Goal: Task Accomplishment & Management: Use online tool/utility

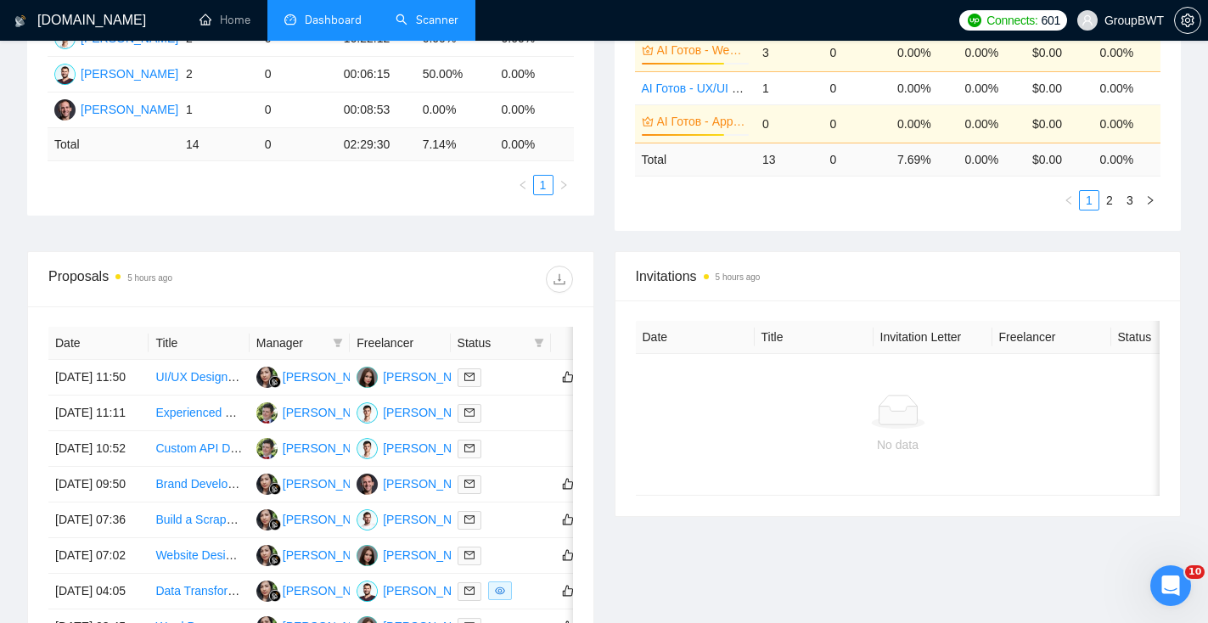
click at [450, 27] on link "Scanner" at bounding box center [426, 20] width 63 height 14
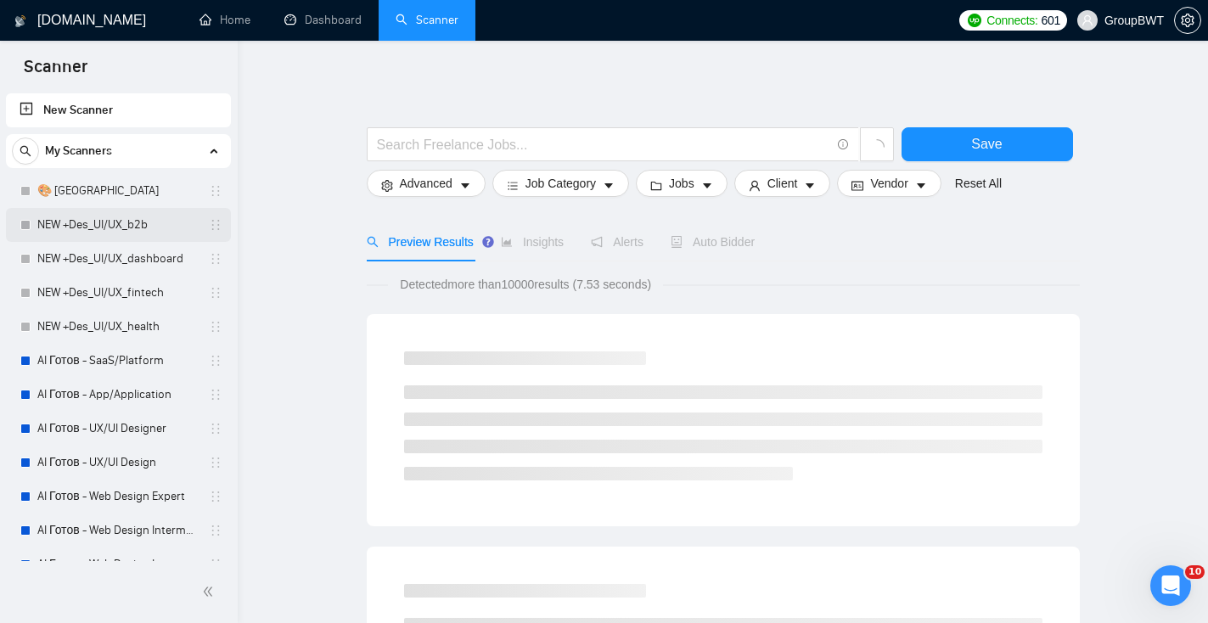
click at [110, 227] on link "NEW +Des_UI/UX_b2b" at bounding box center [117, 225] width 161 height 34
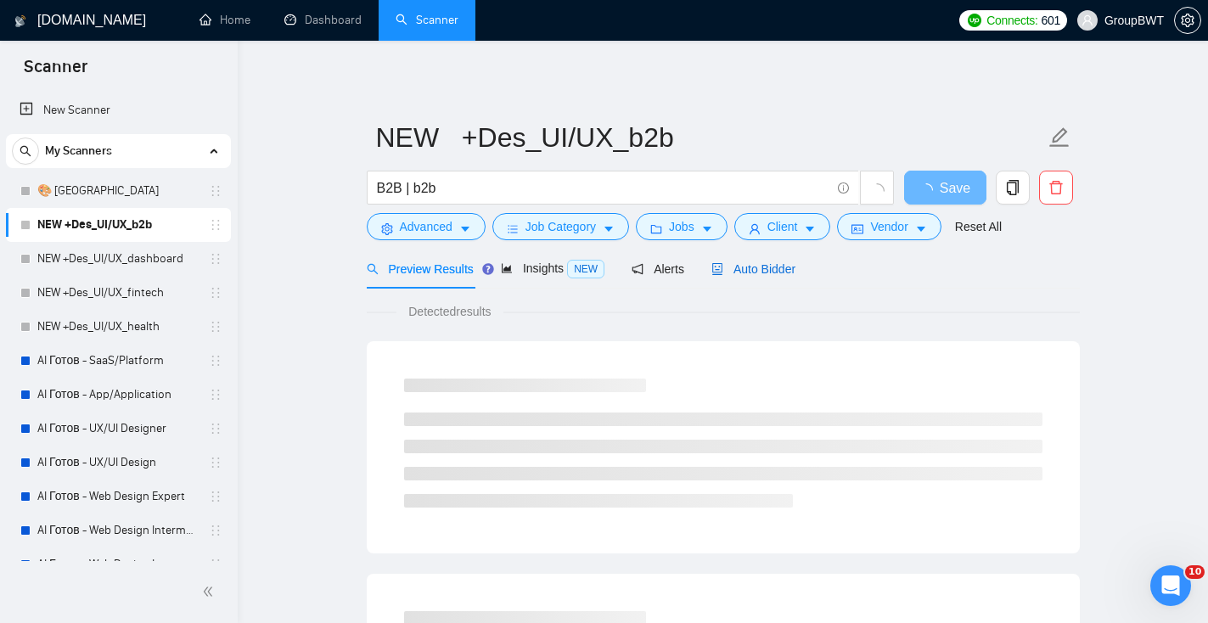
click at [782, 267] on span "Auto Bidder" at bounding box center [753, 269] width 84 height 14
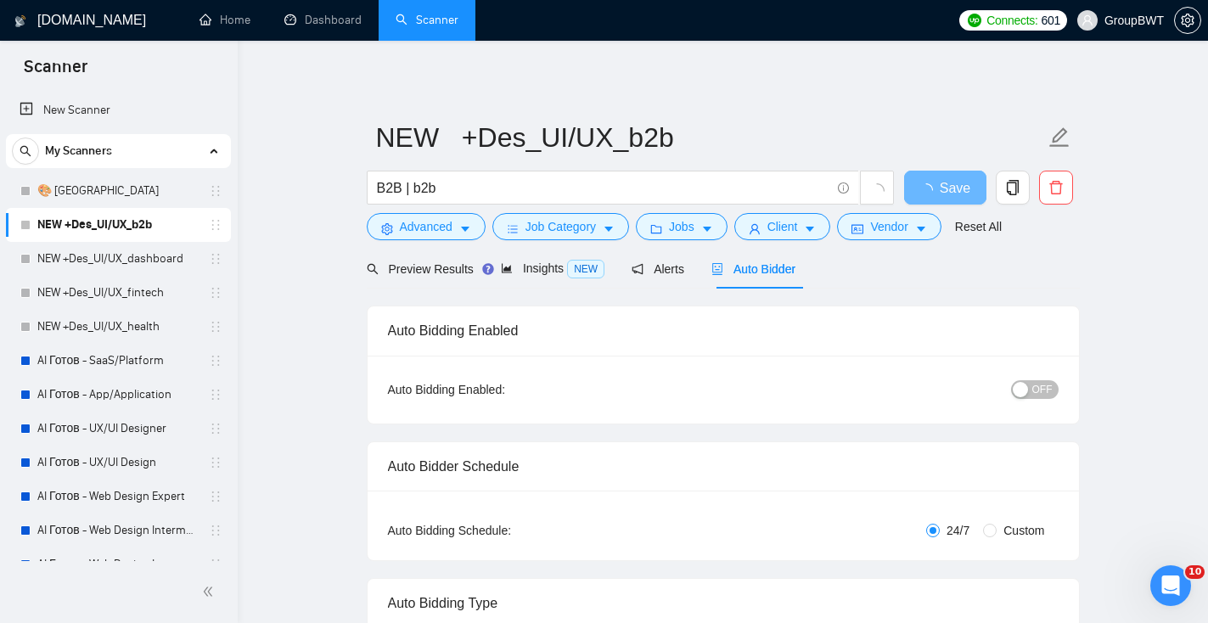
click at [1044, 390] on span "OFF" at bounding box center [1042, 389] width 20 height 19
click at [964, 194] on button "Save" at bounding box center [945, 188] width 82 height 34
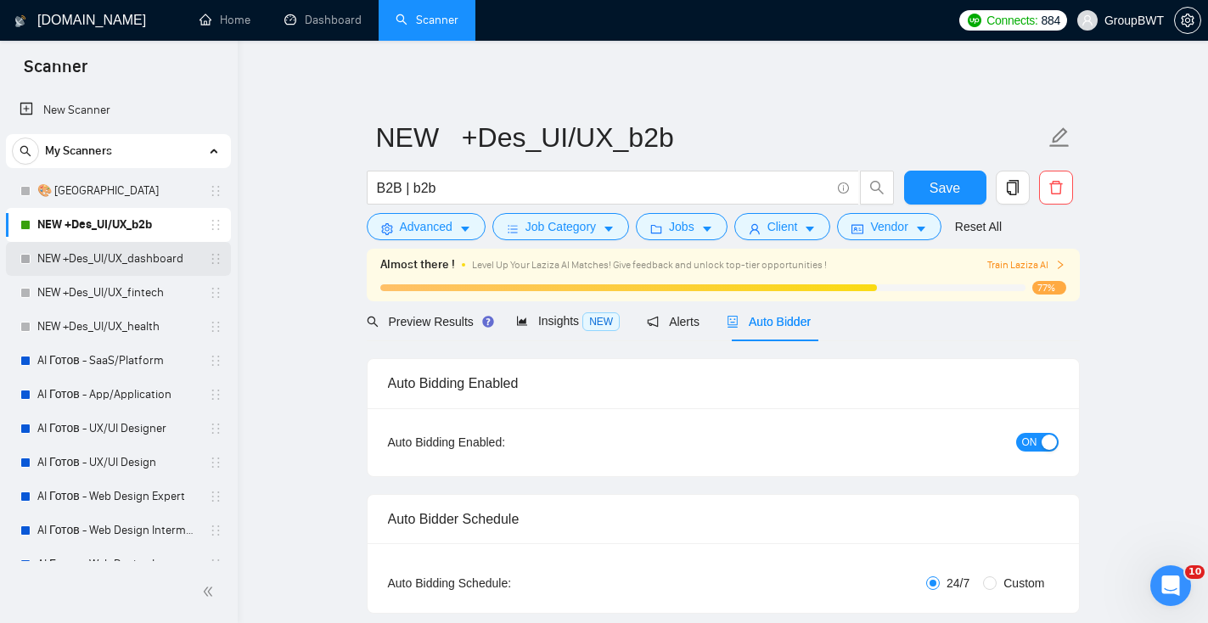
click at [78, 251] on link "NEW +Des_UI/UX_dashboard" at bounding box center [117, 259] width 161 height 34
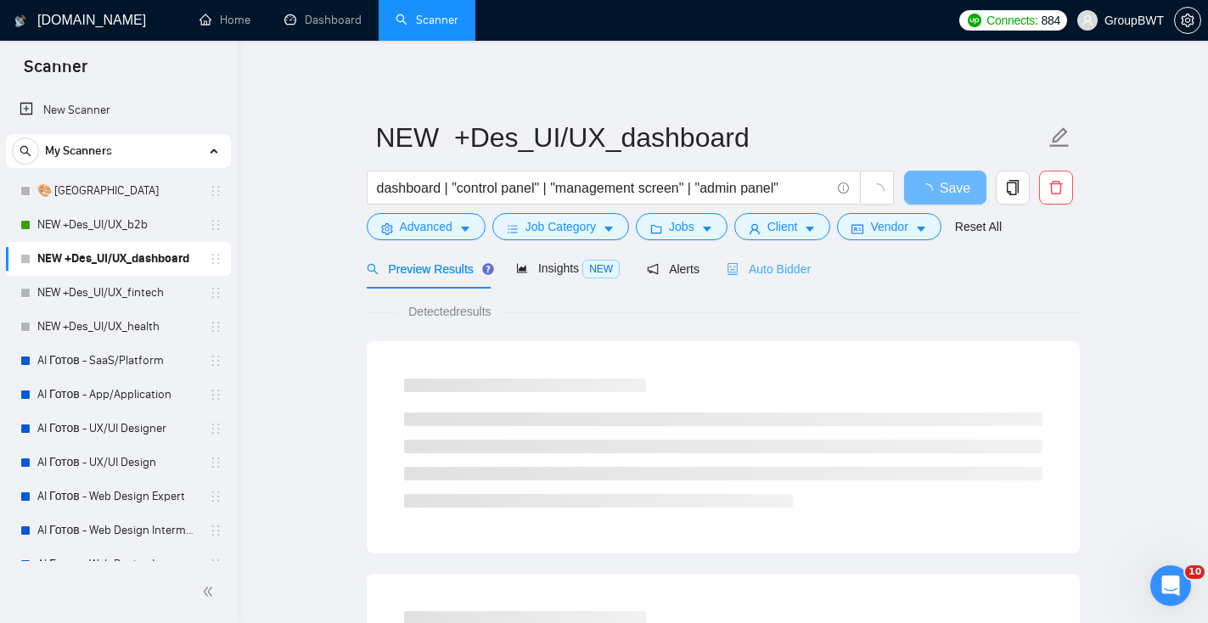
click at [771, 280] on div "Auto Bidder" at bounding box center [768, 269] width 84 height 40
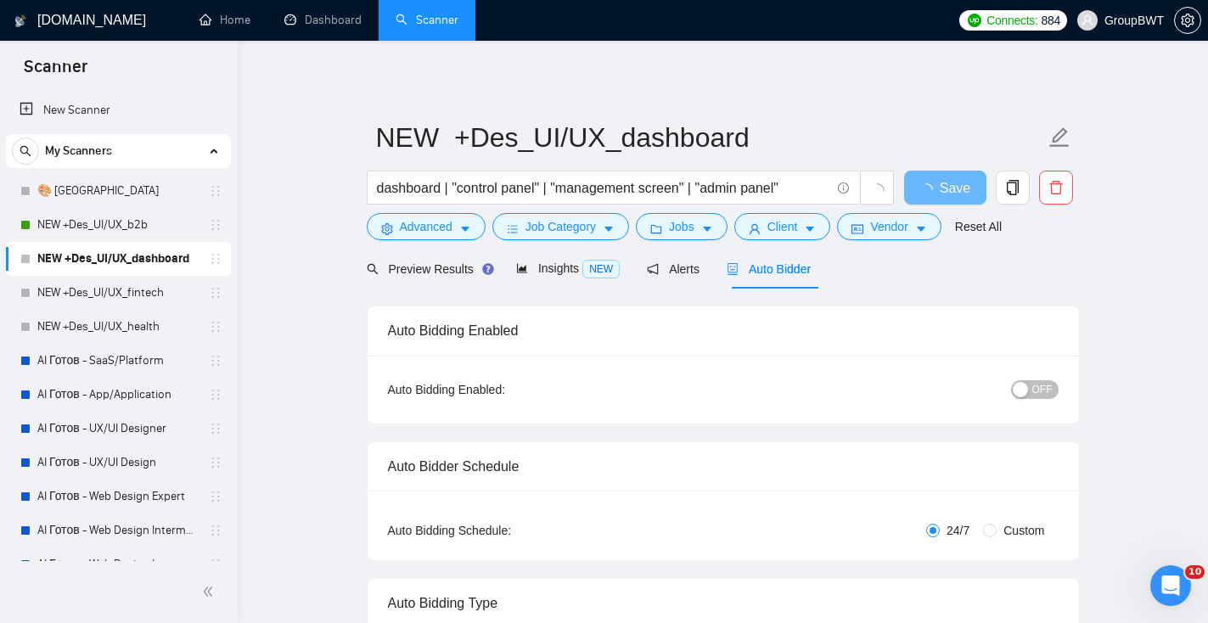
click at [1038, 391] on span "OFF" at bounding box center [1042, 389] width 20 height 19
click at [959, 182] on button "Save" at bounding box center [945, 188] width 82 height 34
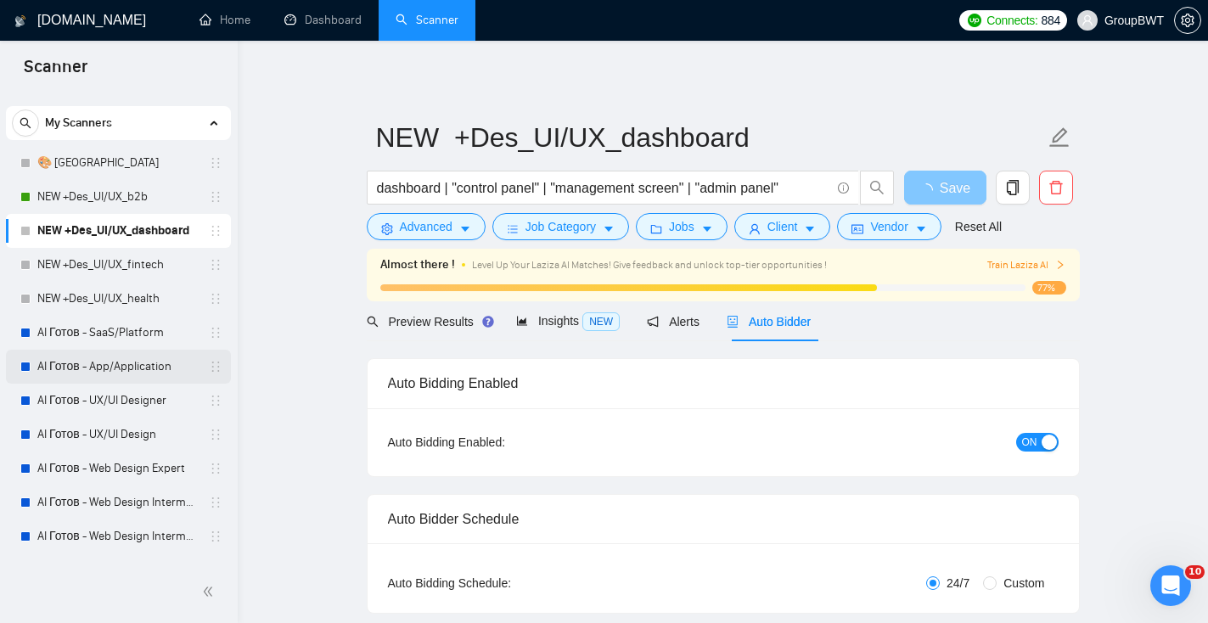
scroll to position [32, 0]
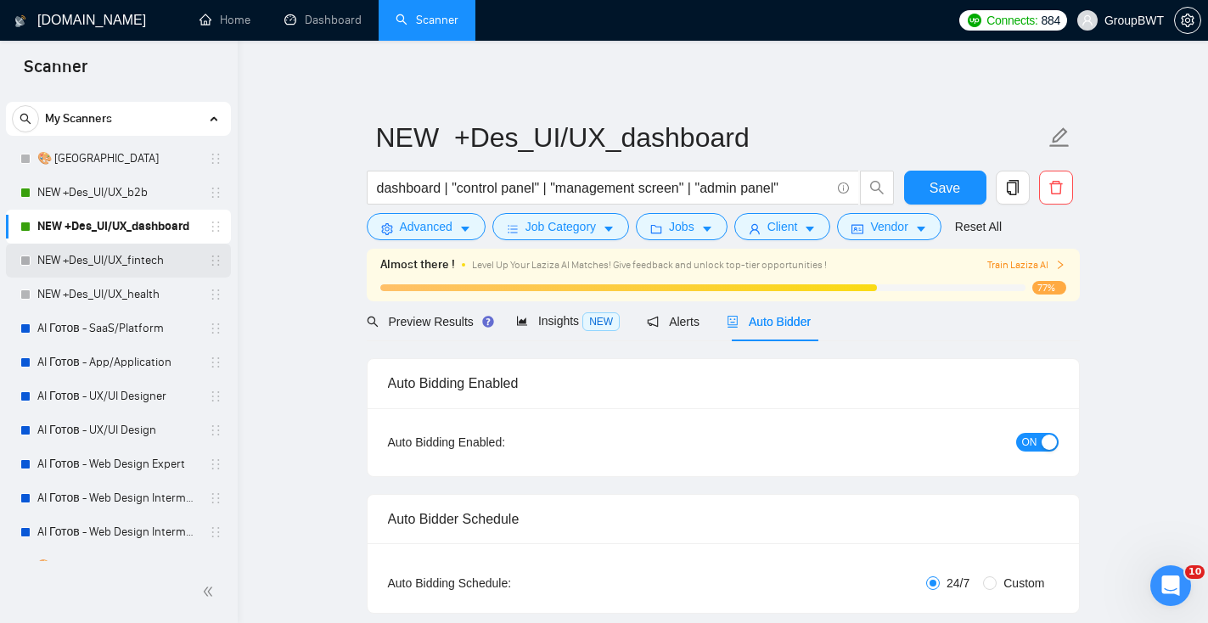
click at [127, 266] on link "NEW +Des_UI/UX_fintech" at bounding box center [117, 261] width 161 height 34
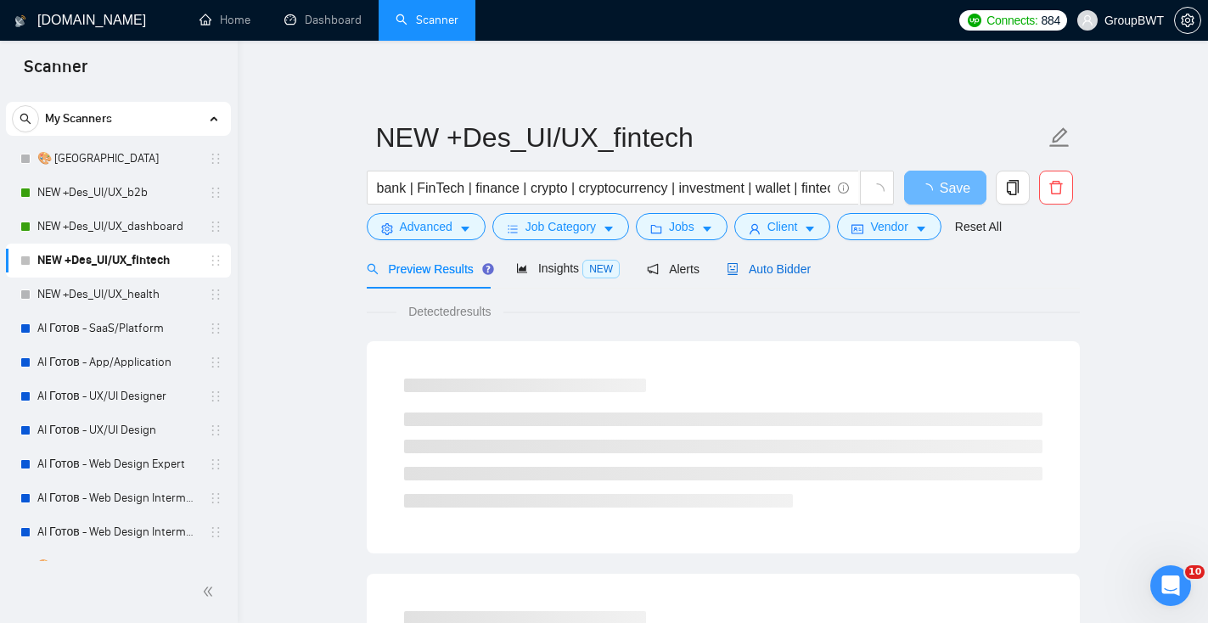
click at [781, 275] on span "Auto Bidder" at bounding box center [768, 269] width 84 height 14
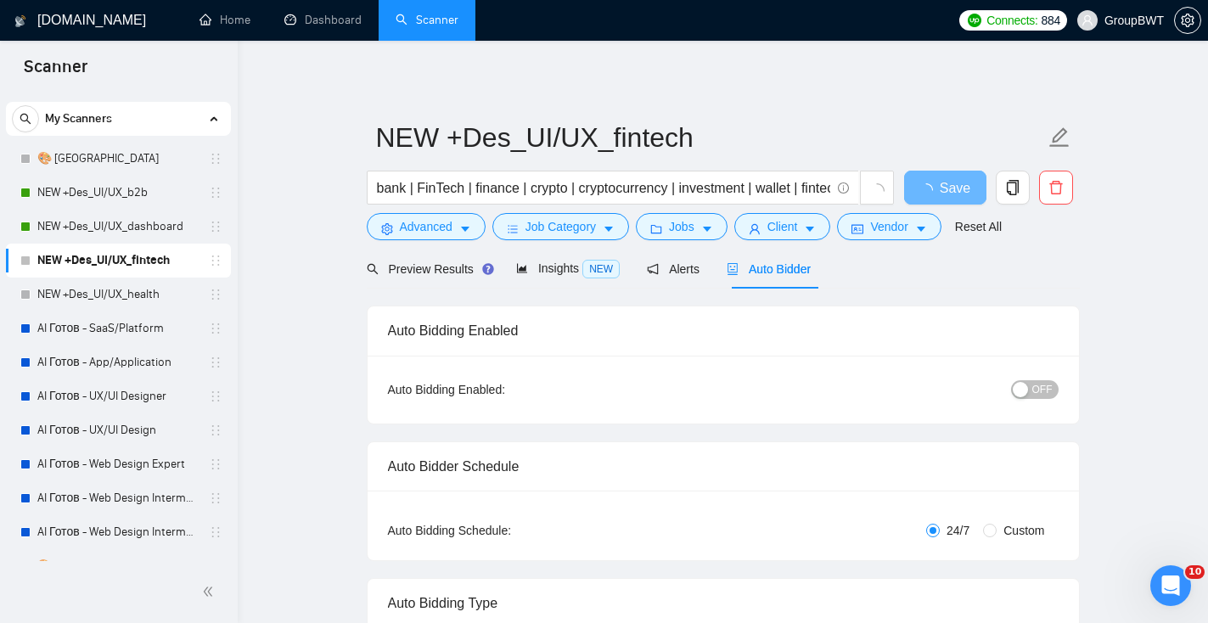
click at [1029, 384] on button "OFF" at bounding box center [1035, 389] width 48 height 19
click at [957, 183] on span "Save" at bounding box center [944, 187] width 31 height 21
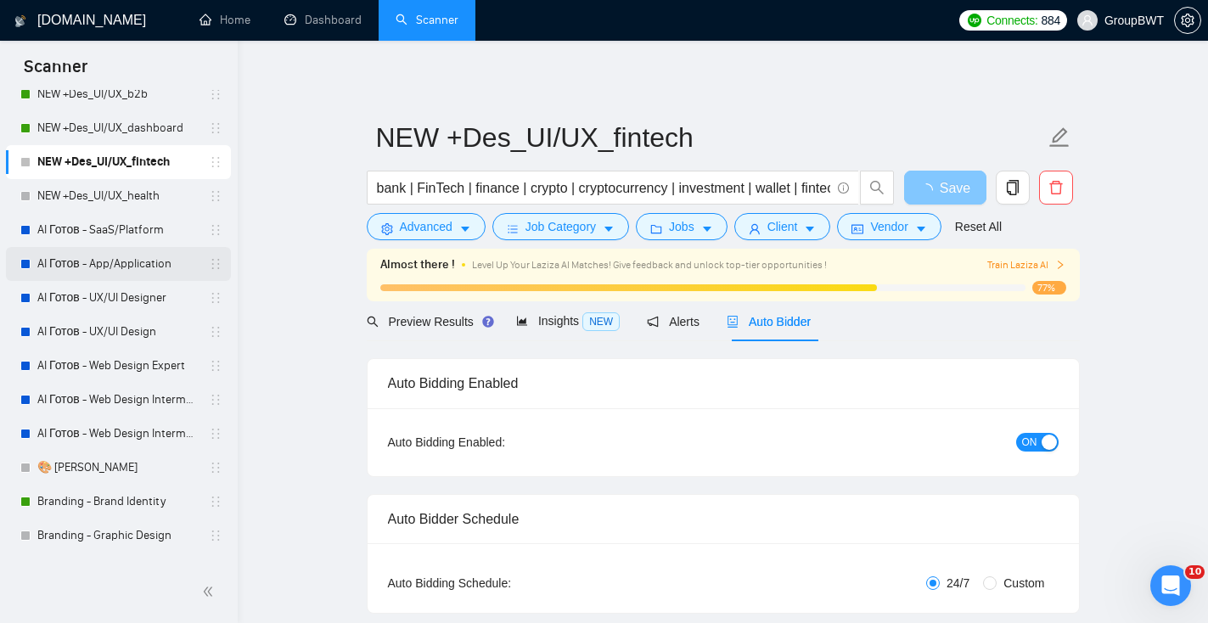
scroll to position [104, 0]
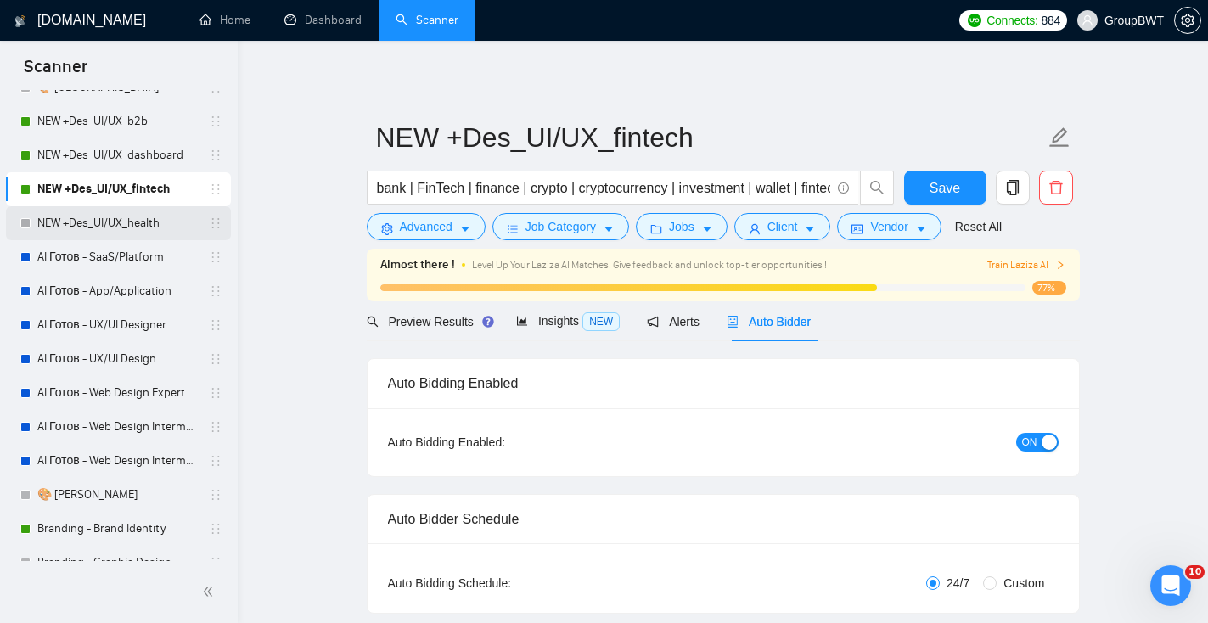
click at [153, 219] on link "NEW +Des_UI/UX_health" at bounding box center [117, 223] width 161 height 34
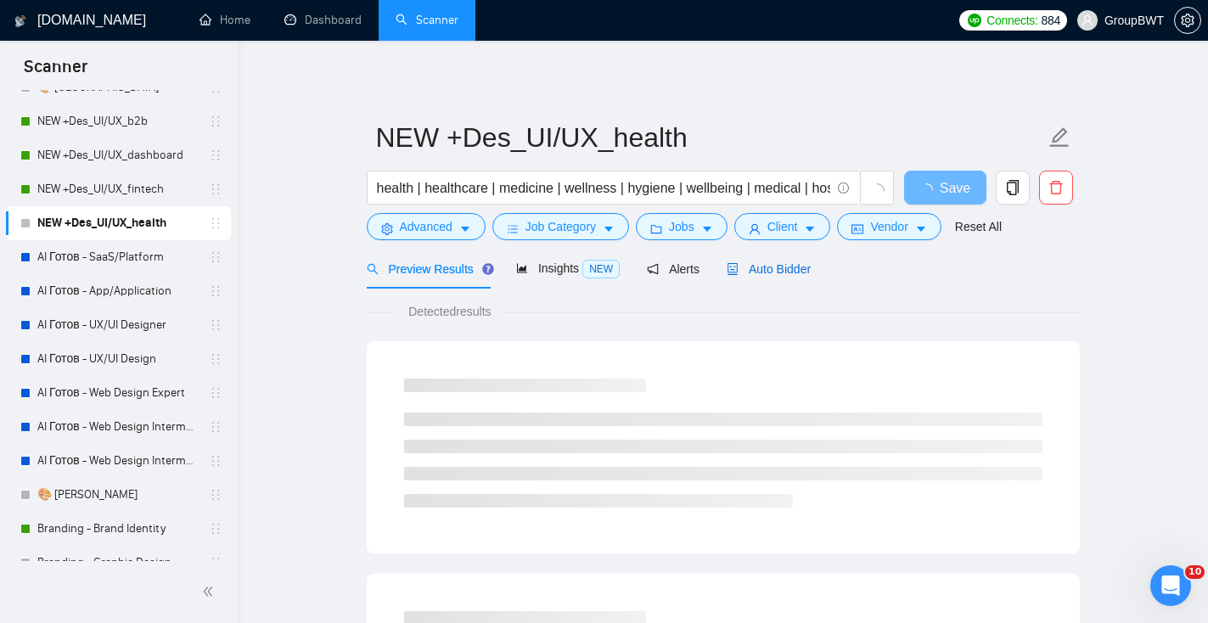
click at [784, 265] on span "Auto Bidder" at bounding box center [768, 269] width 84 height 14
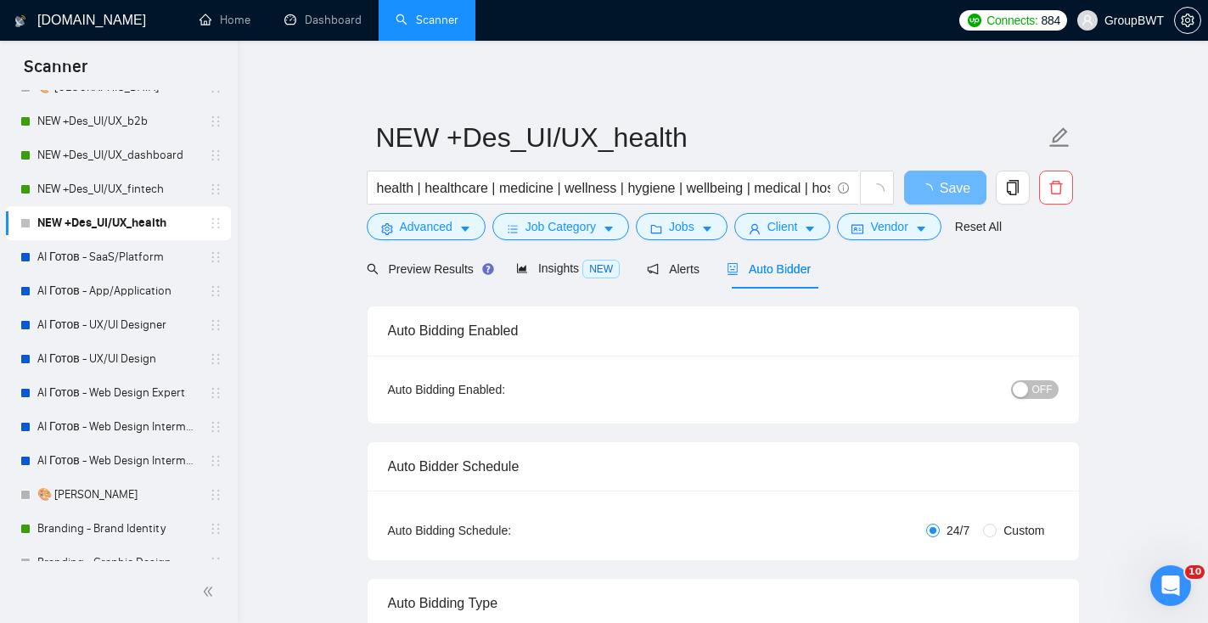
click at [1029, 384] on button "OFF" at bounding box center [1035, 389] width 48 height 19
click at [942, 181] on span "Save" at bounding box center [944, 187] width 31 height 21
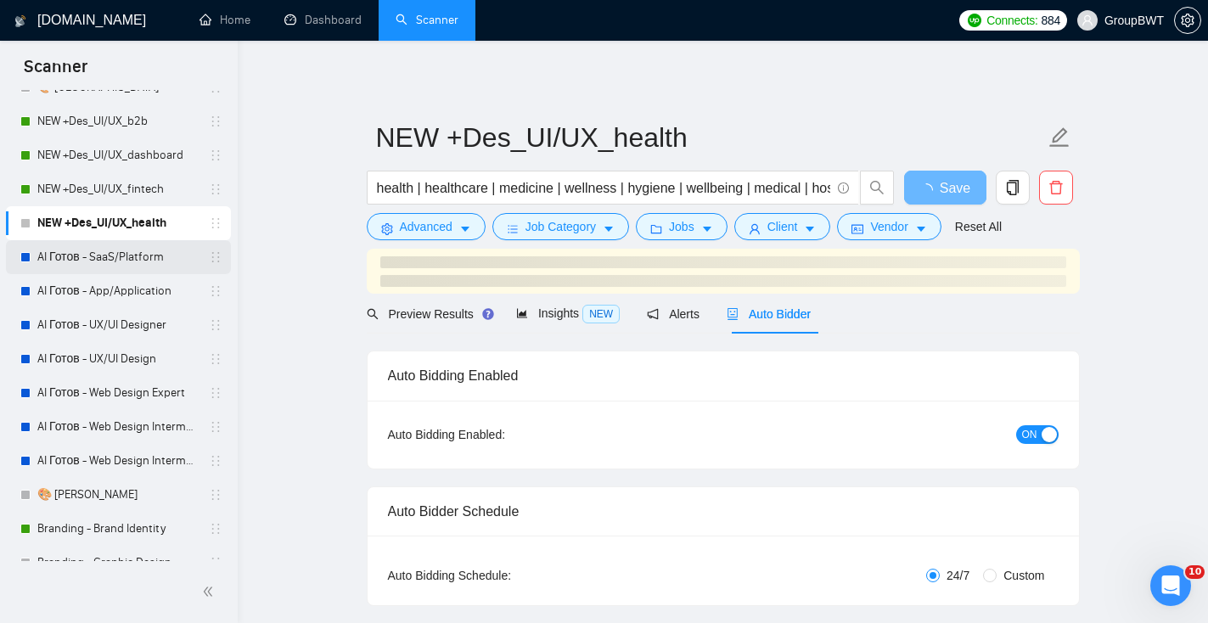
click at [132, 254] on link "AI Готов - SaaS/Platform" at bounding box center [117, 257] width 161 height 34
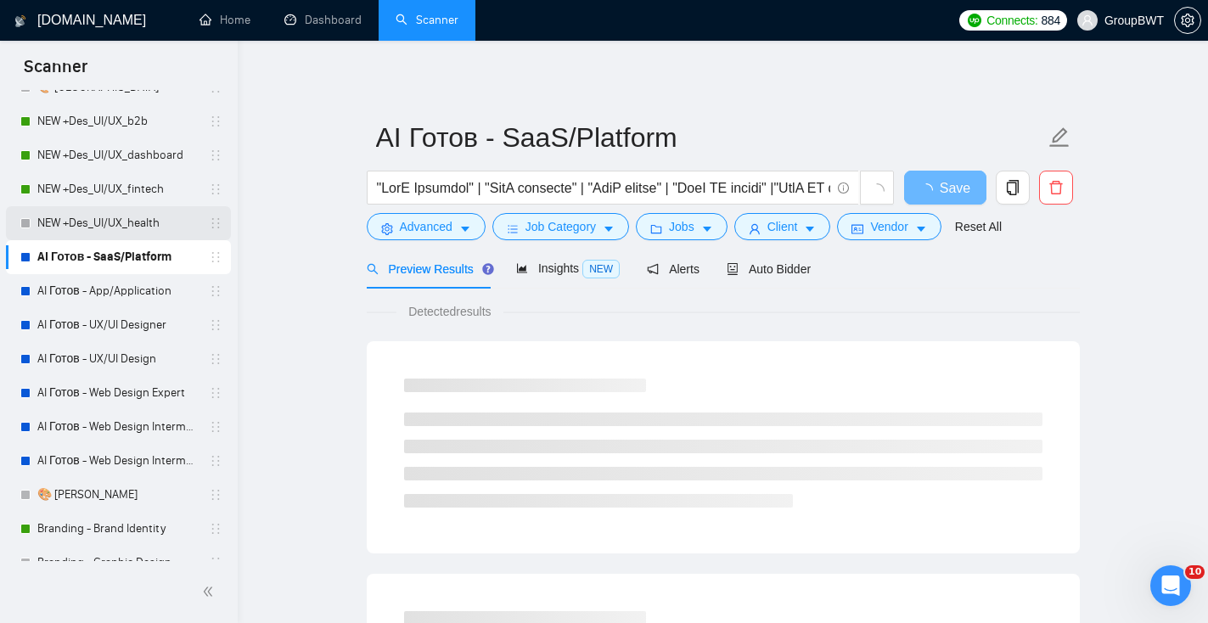
click at [132, 217] on link "NEW +Des_UI/UX_health" at bounding box center [117, 223] width 161 height 34
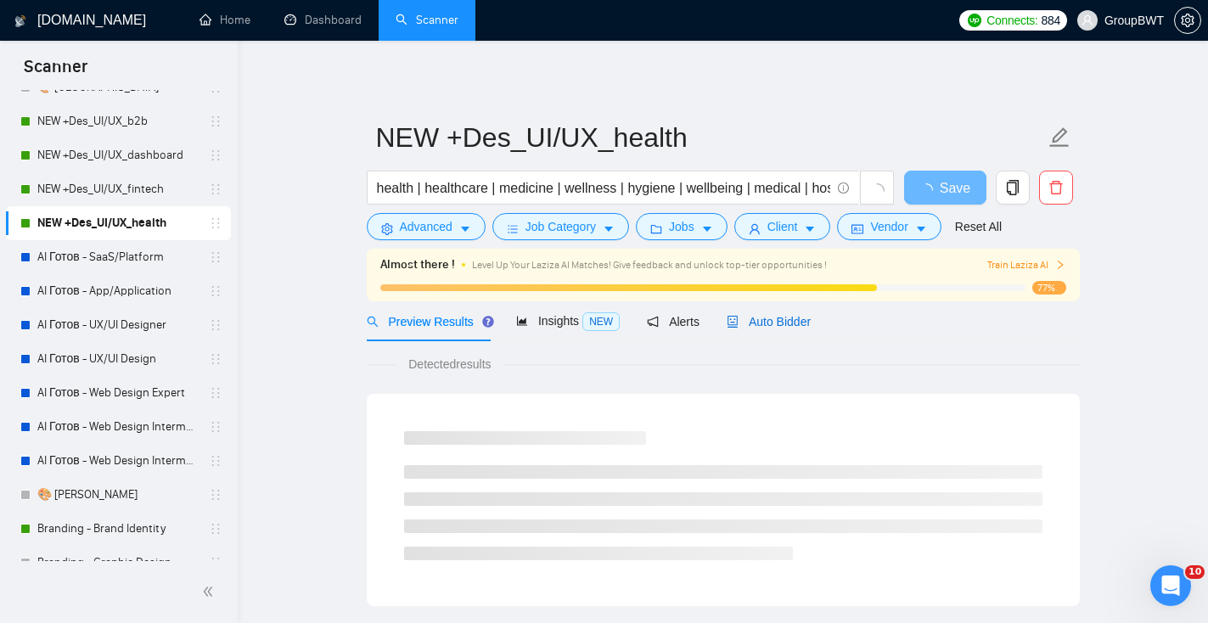
click at [803, 317] on span "Auto Bidder" at bounding box center [768, 322] width 84 height 14
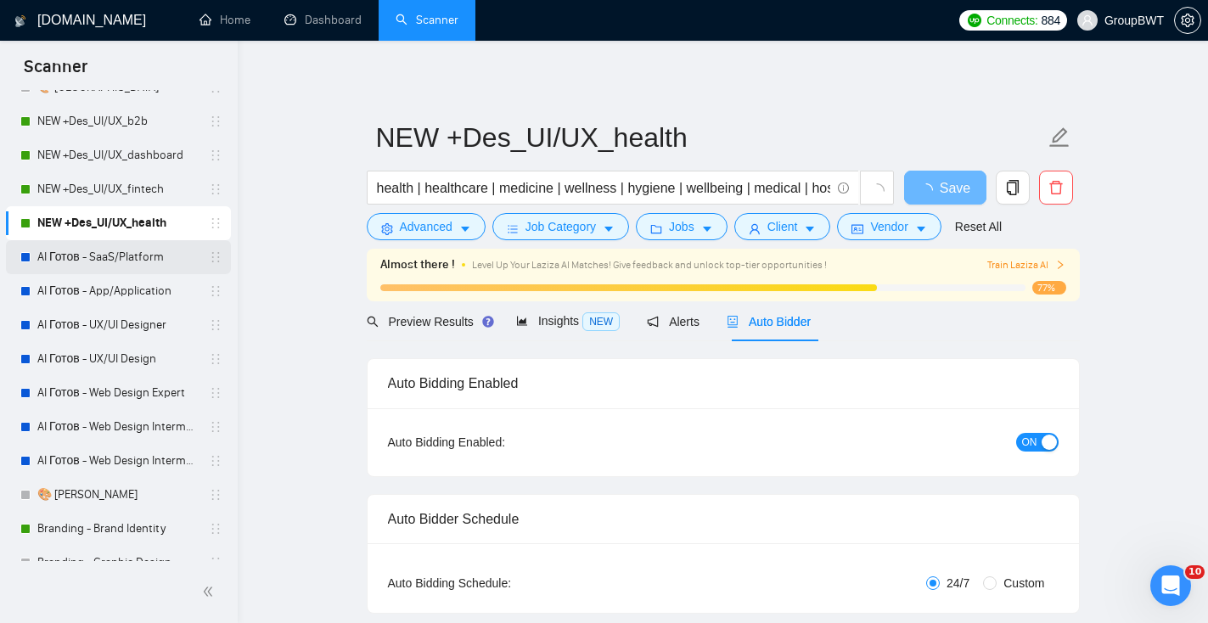
click at [144, 254] on link "AI Готов - SaaS/Platform" at bounding box center [117, 257] width 161 height 34
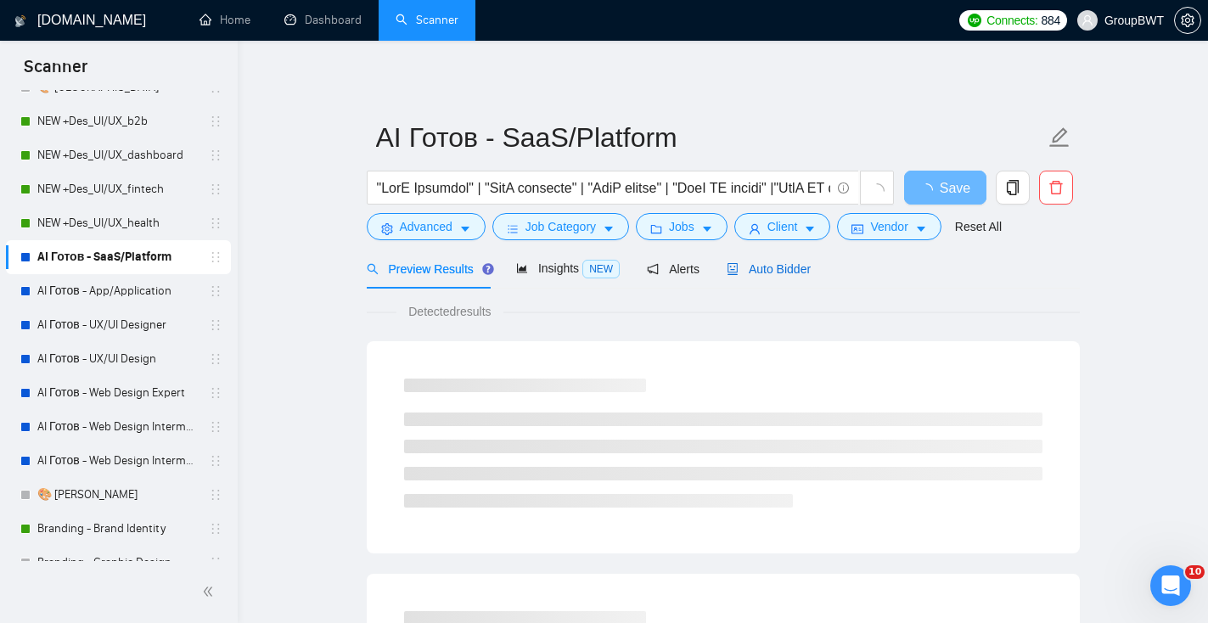
click at [778, 272] on span "Auto Bidder" at bounding box center [768, 269] width 84 height 14
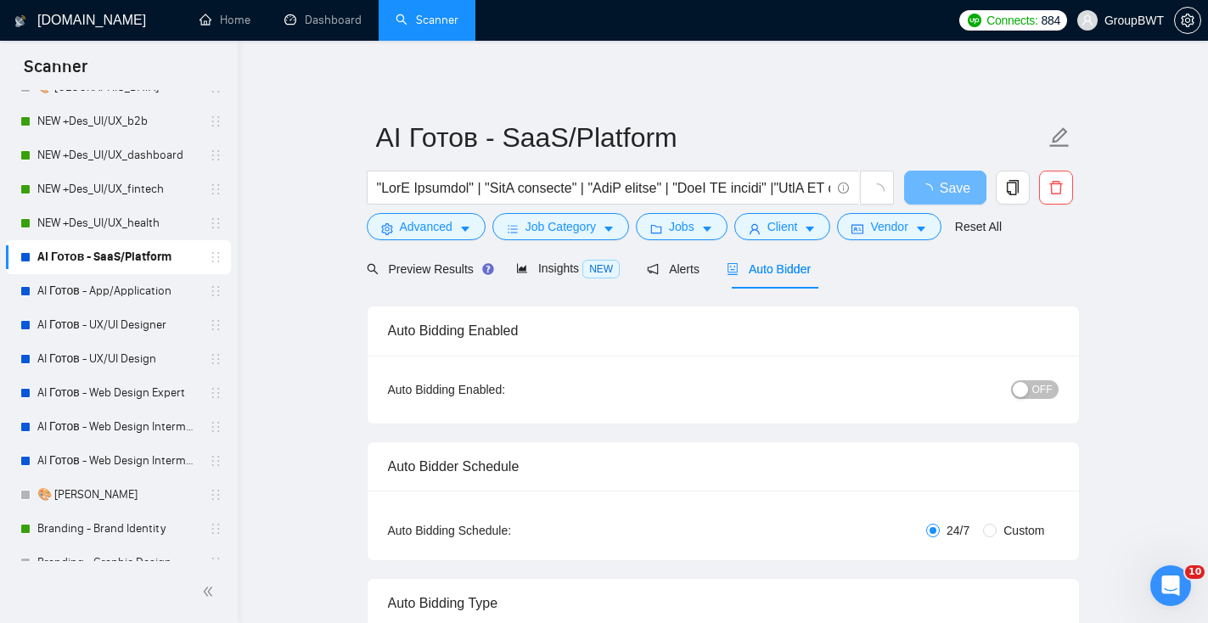
click at [1041, 389] on span "OFF" at bounding box center [1042, 389] width 20 height 19
click at [960, 188] on button "Save" at bounding box center [945, 188] width 82 height 34
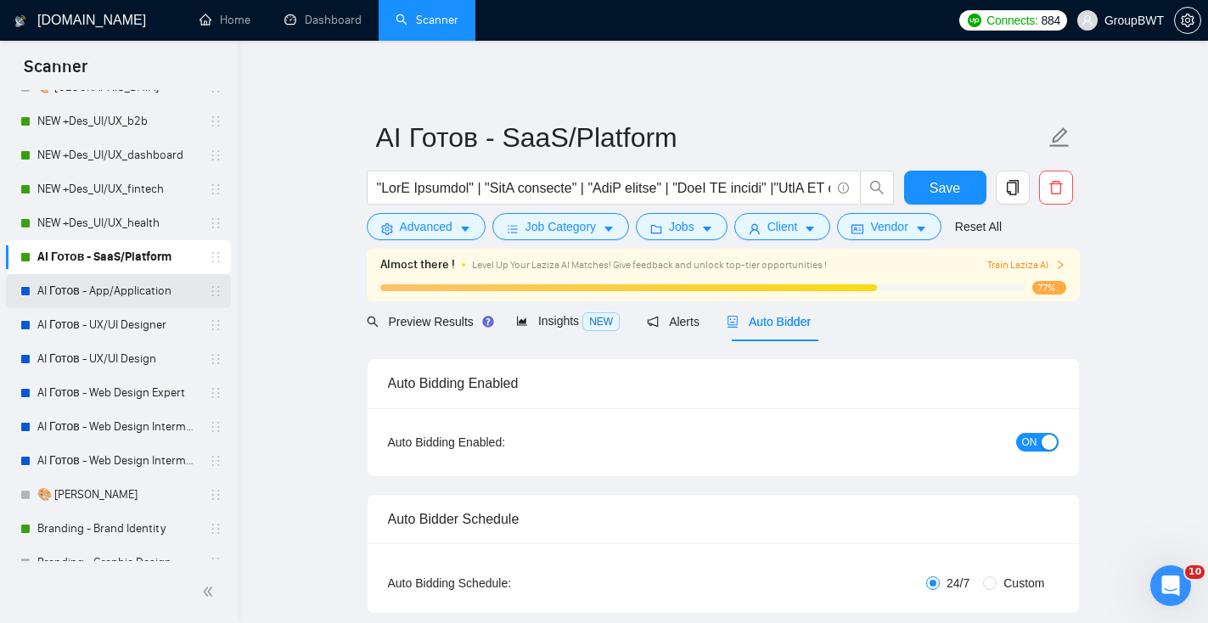
click at [104, 292] on link "AI Готов - App/Application" at bounding box center [117, 291] width 161 height 34
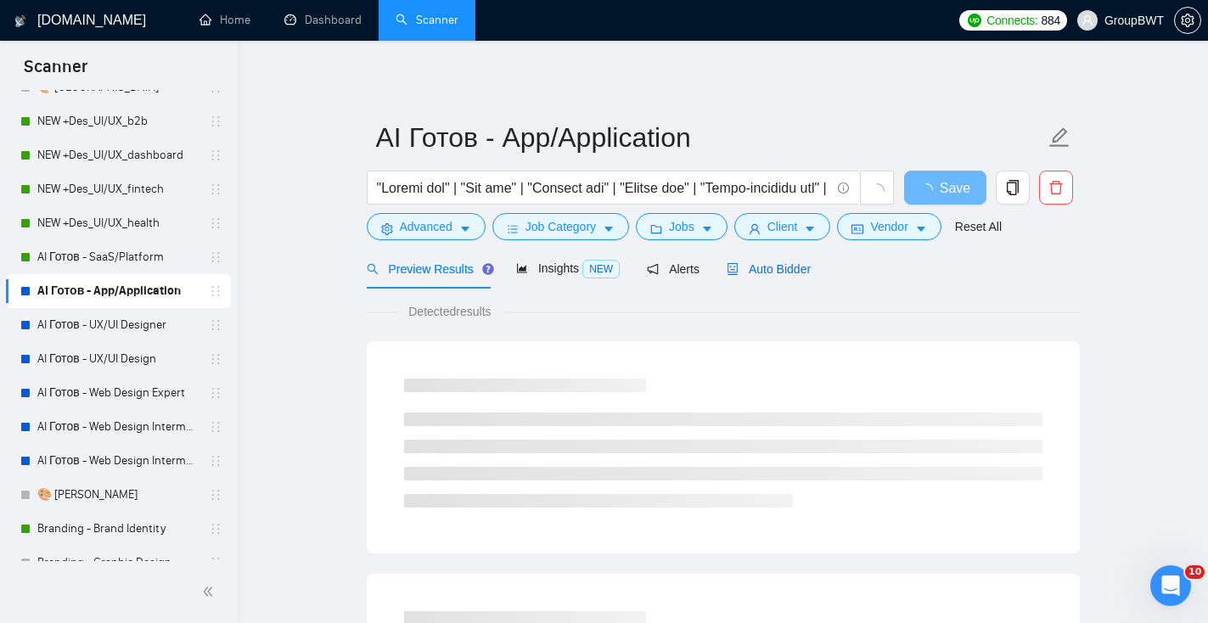
click at [762, 277] on div "Auto Bidder" at bounding box center [768, 269] width 84 height 19
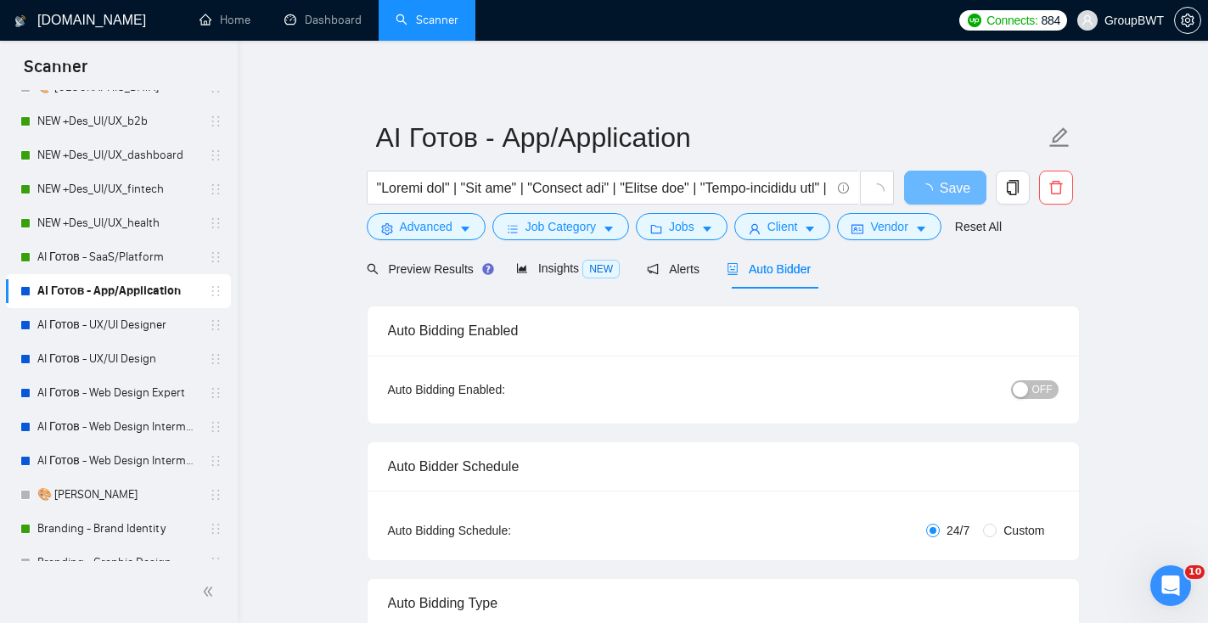
click at [1046, 387] on span "OFF" at bounding box center [1042, 389] width 20 height 19
click at [970, 181] on button "Save" at bounding box center [945, 188] width 82 height 34
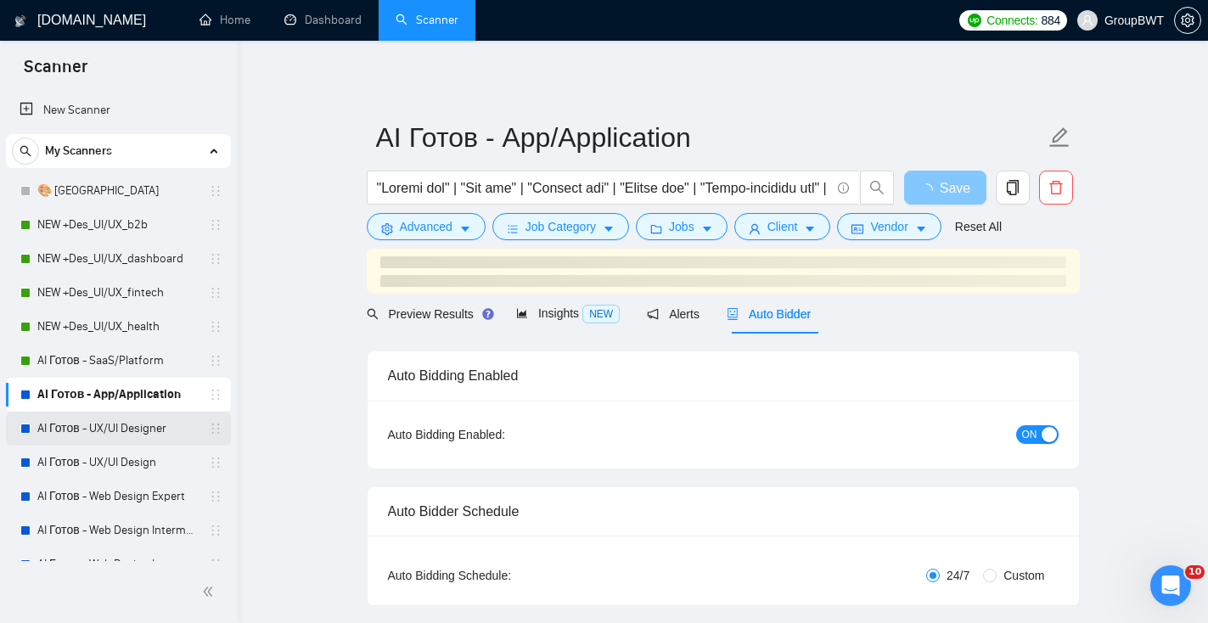
scroll to position [85, 0]
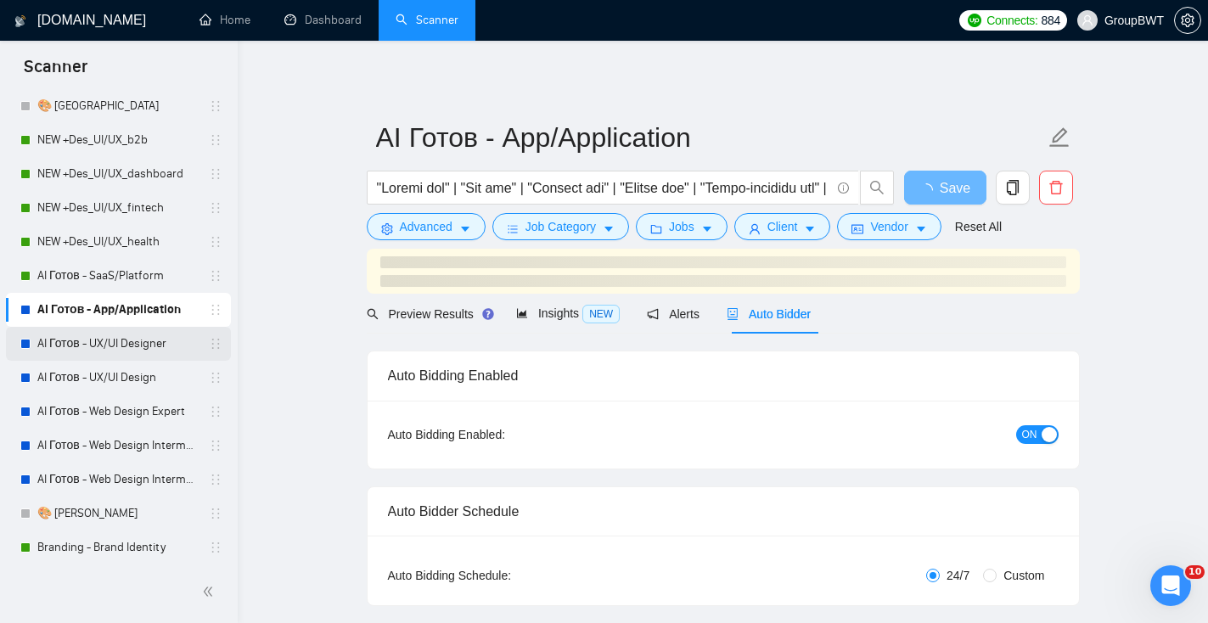
click at [128, 343] on link "AI Готов - UX/UI Designer" at bounding box center [117, 344] width 161 height 34
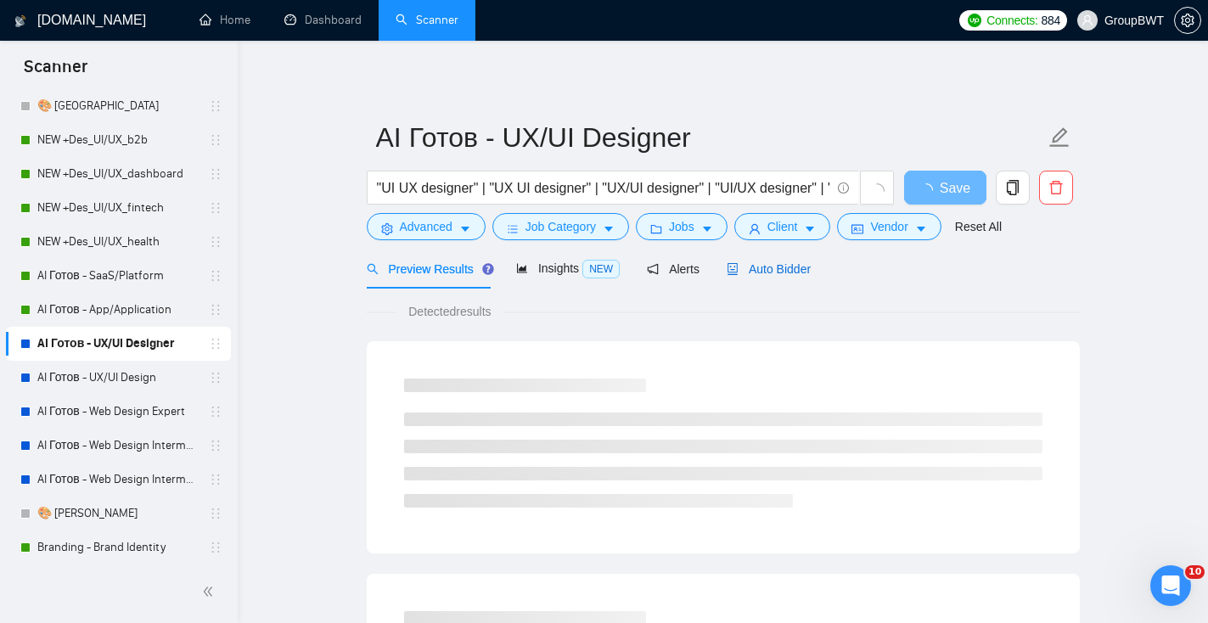
click at [803, 262] on span "Auto Bidder" at bounding box center [768, 269] width 84 height 14
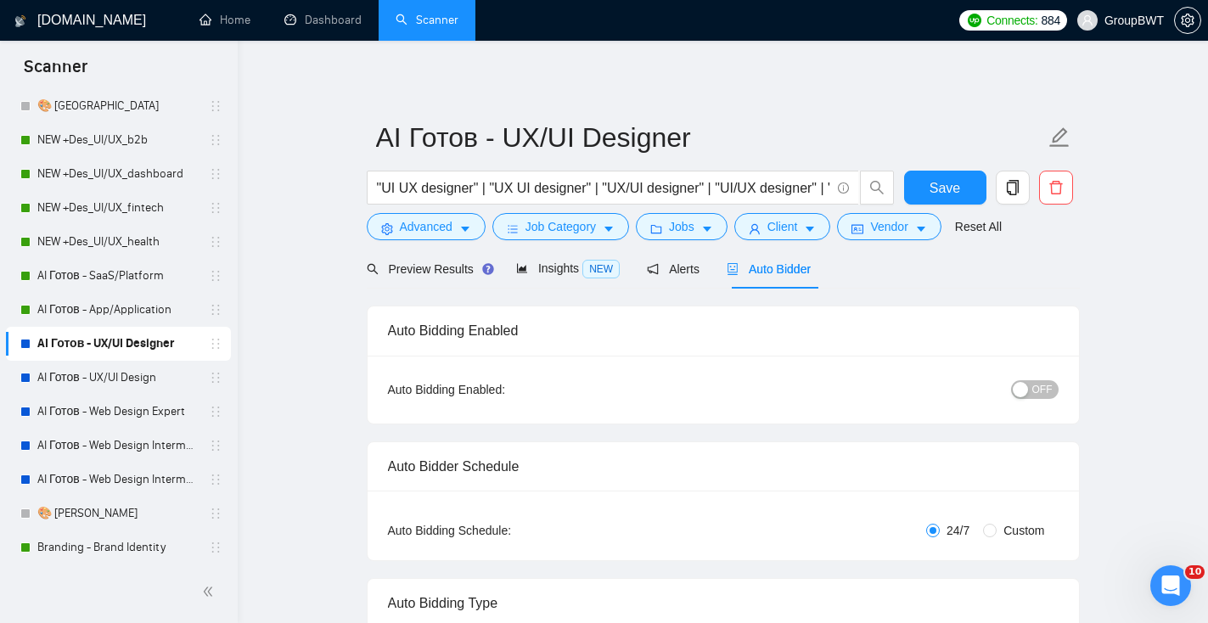
click at [1032, 394] on span "OFF" at bounding box center [1042, 389] width 20 height 19
click at [956, 181] on span "Save" at bounding box center [944, 187] width 31 height 21
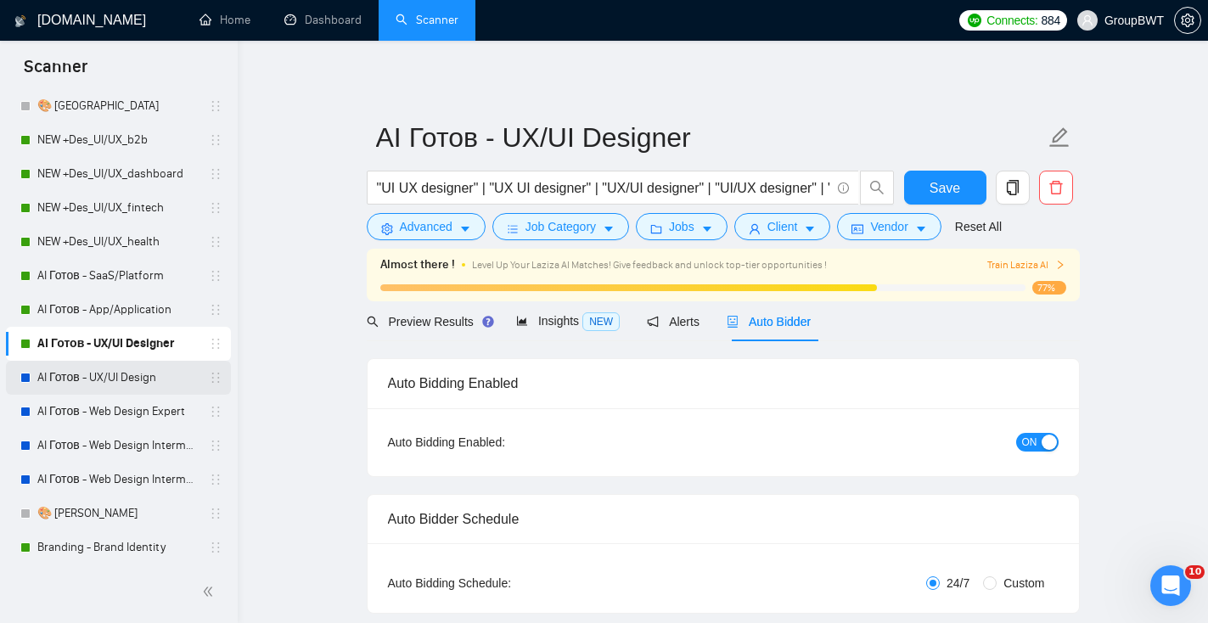
click at [101, 374] on link "AI Готов - UX/UI Design" at bounding box center [117, 378] width 161 height 34
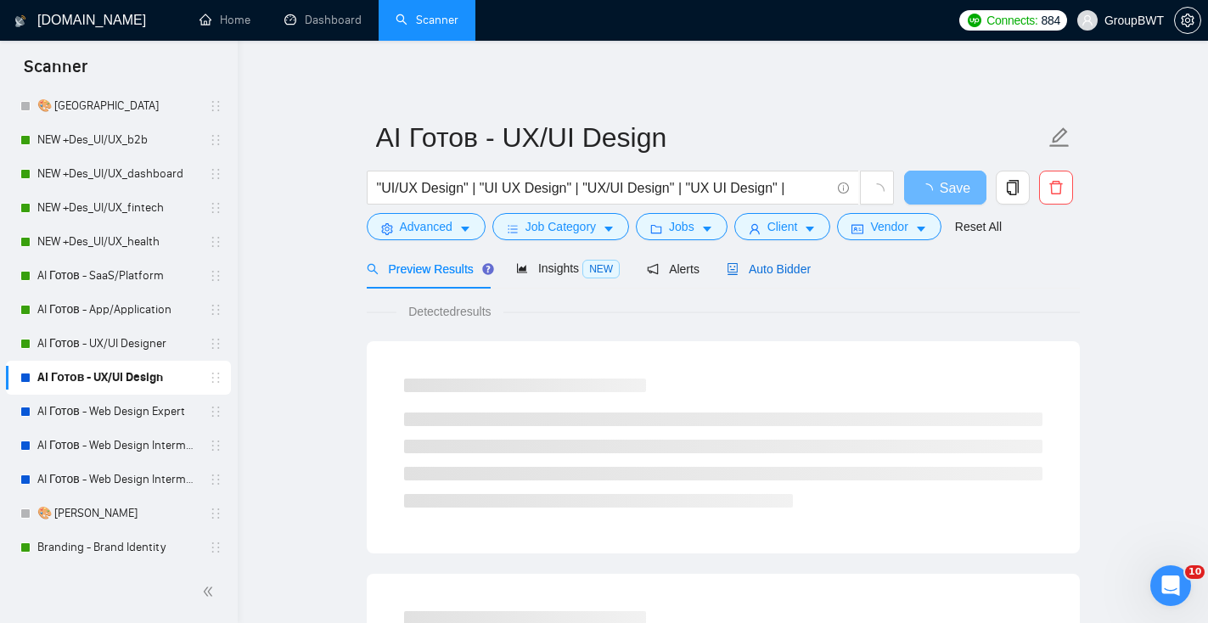
click at [792, 269] on span "Auto Bidder" at bounding box center [768, 269] width 84 height 14
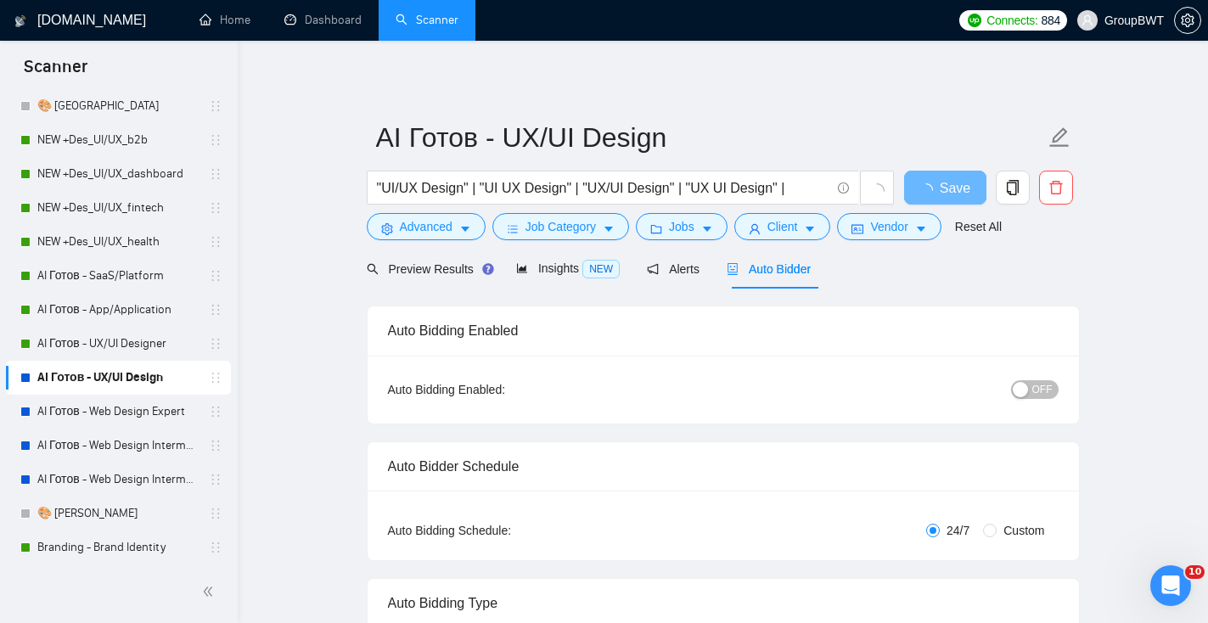
click at [1020, 388] on div "button" at bounding box center [1019, 389] width 15 height 15
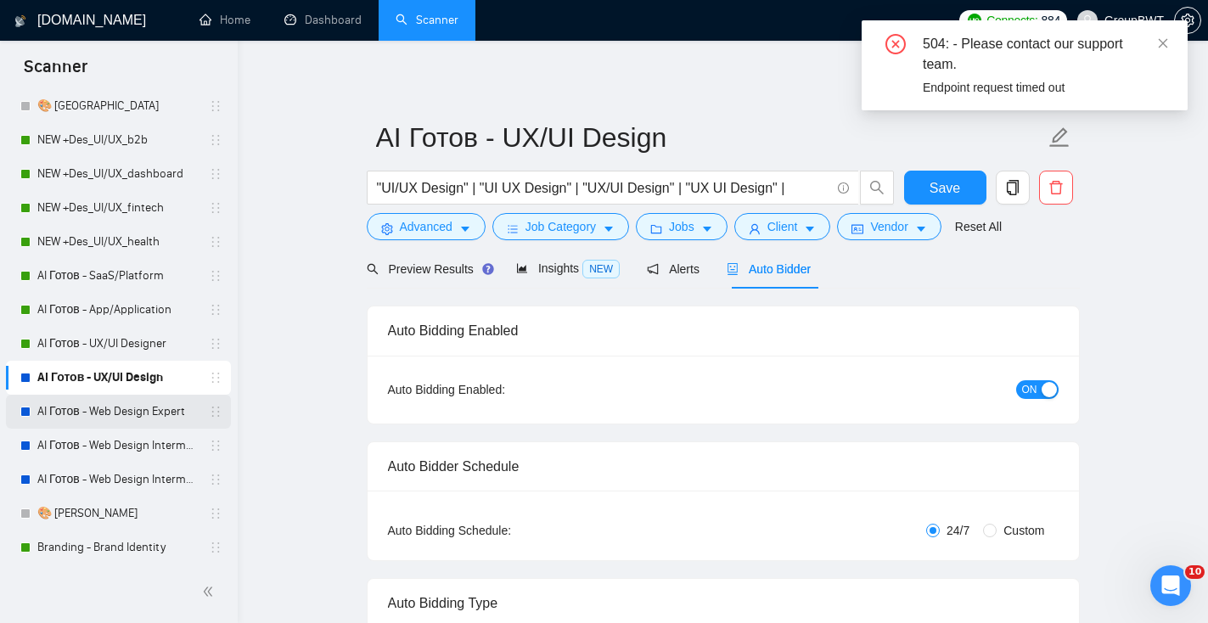
click at [159, 419] on link "AI Готов - Web Design Expert" at bounding box center [117, 412] width 161 height 34
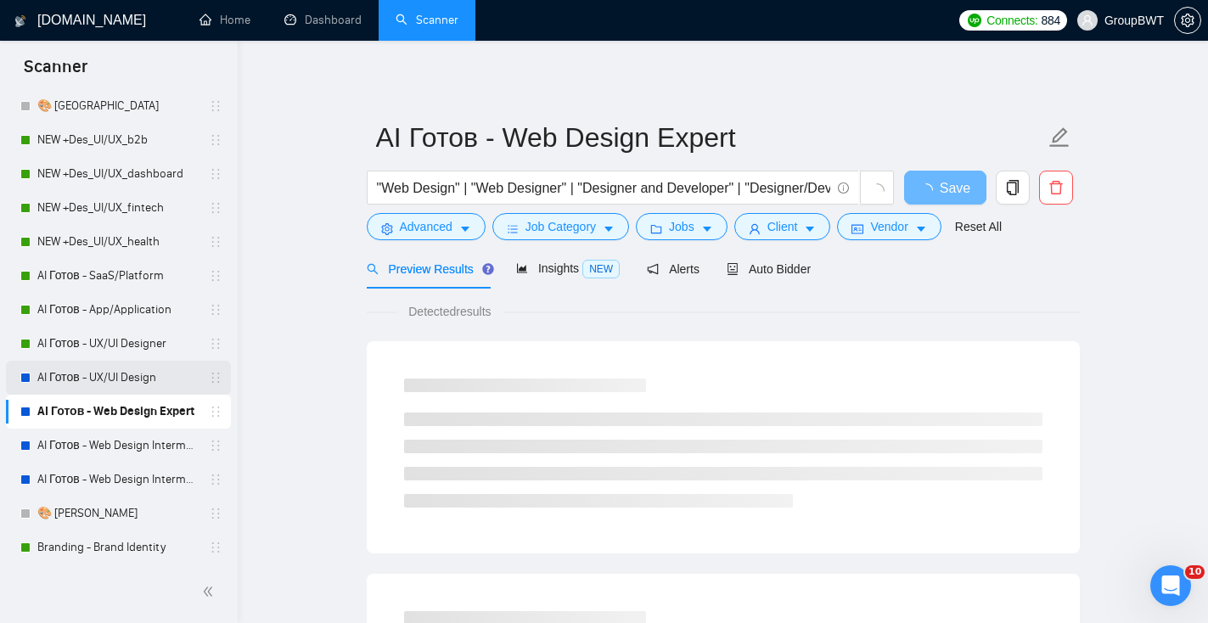
click at [160, 394] on link "AI Готов - UX/UI Design" at bounding box center [117, 378] width 161 height 34
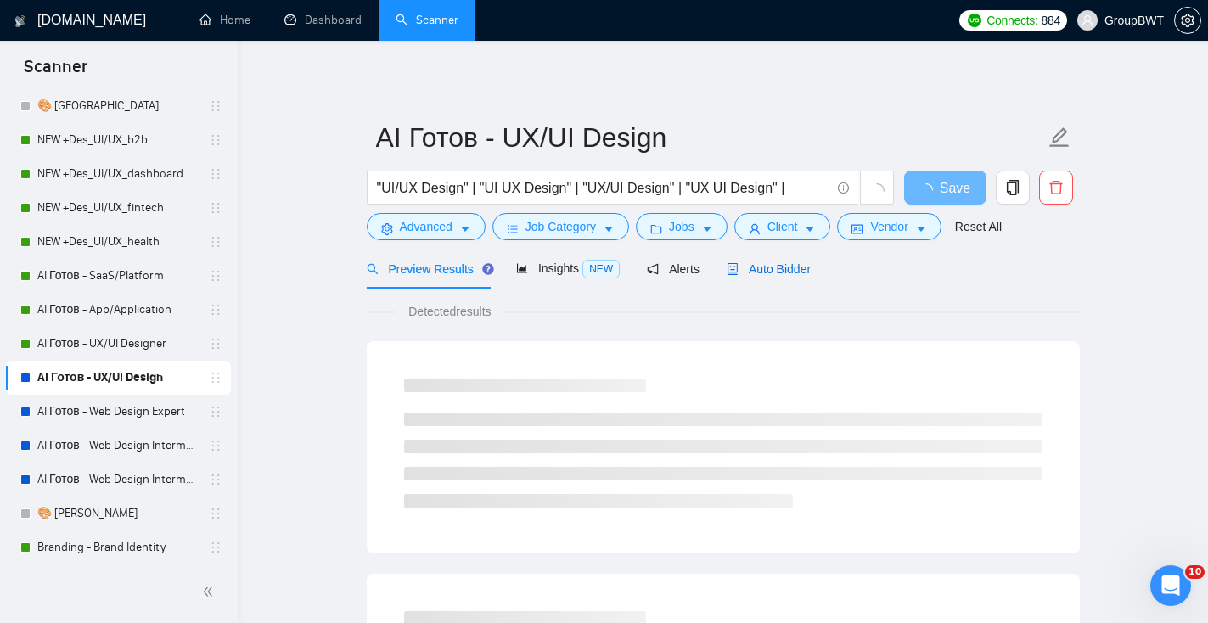
click at [799, 266] on span "Auto Bidder" at bounding box center [768, 269] width 84 height 14
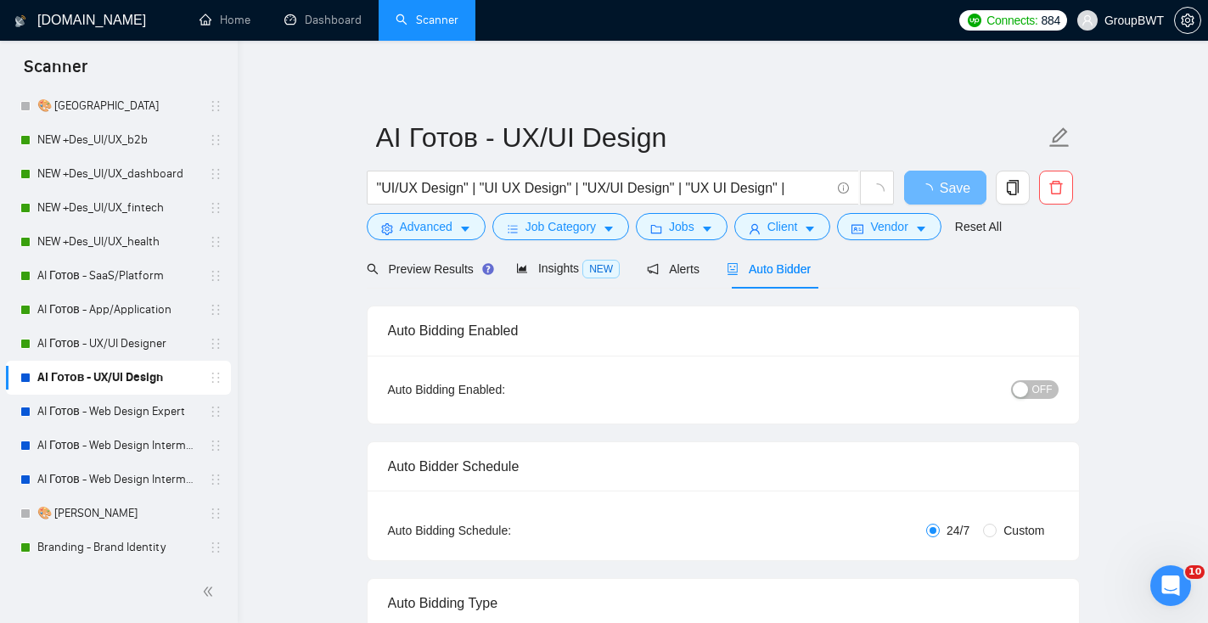
click at [1044, 380] on span "OFF" at bounding box center [1042, 389] width 20 height 19
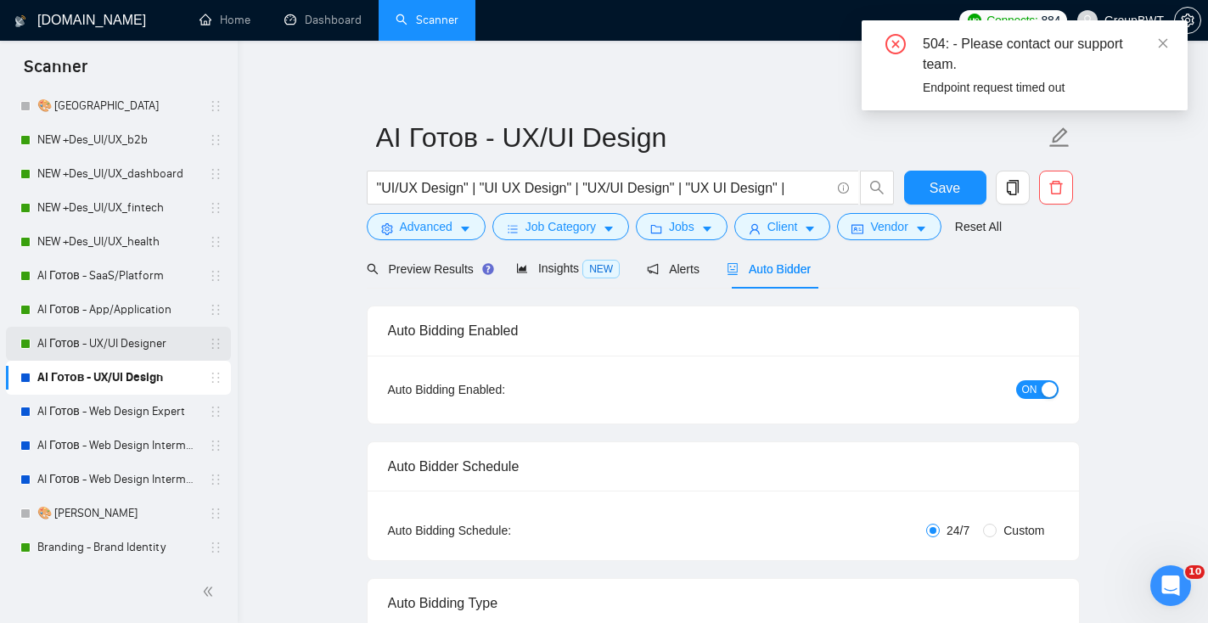
click at [143, 341] on link "AI Готов - UX/UI Designer" at bounding box center [117, 344] width 161 height 34
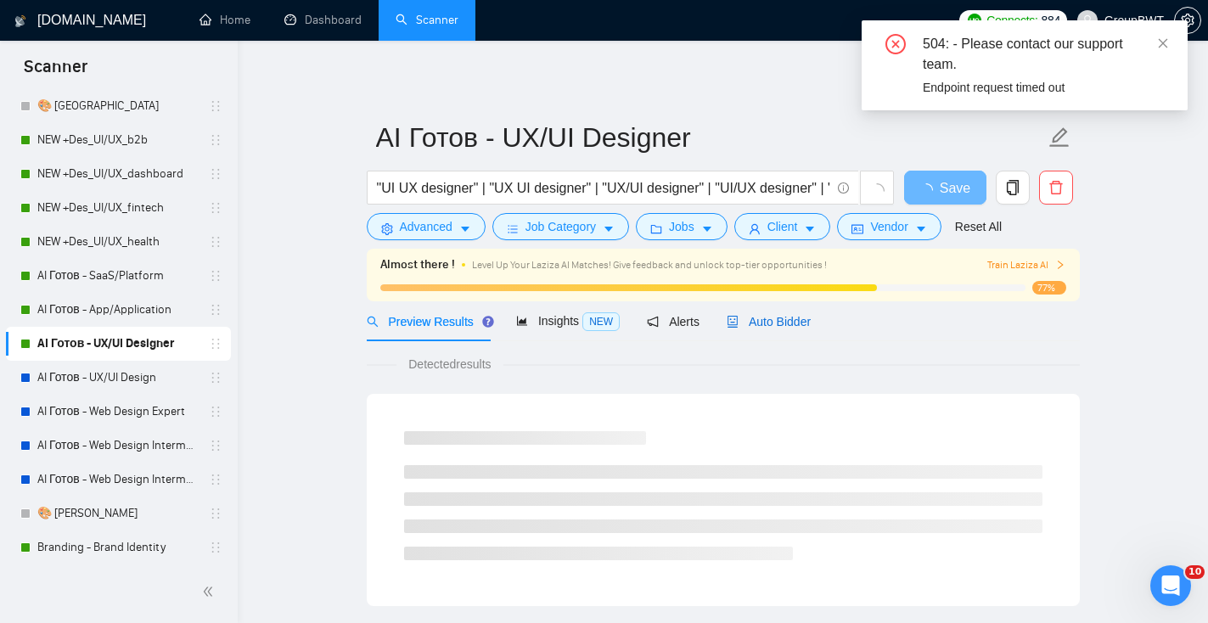
click at [795, 328] on span "Auto Bidder" at bounding box center [768, 322] width 84 height 14
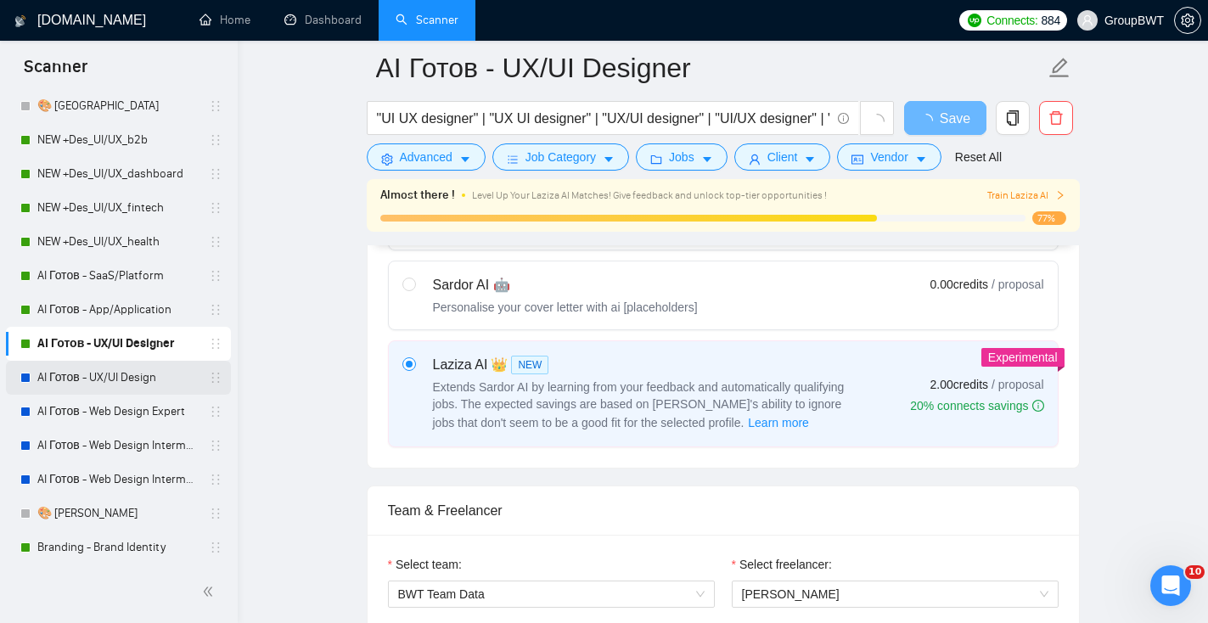
scroll to position [564, 0]
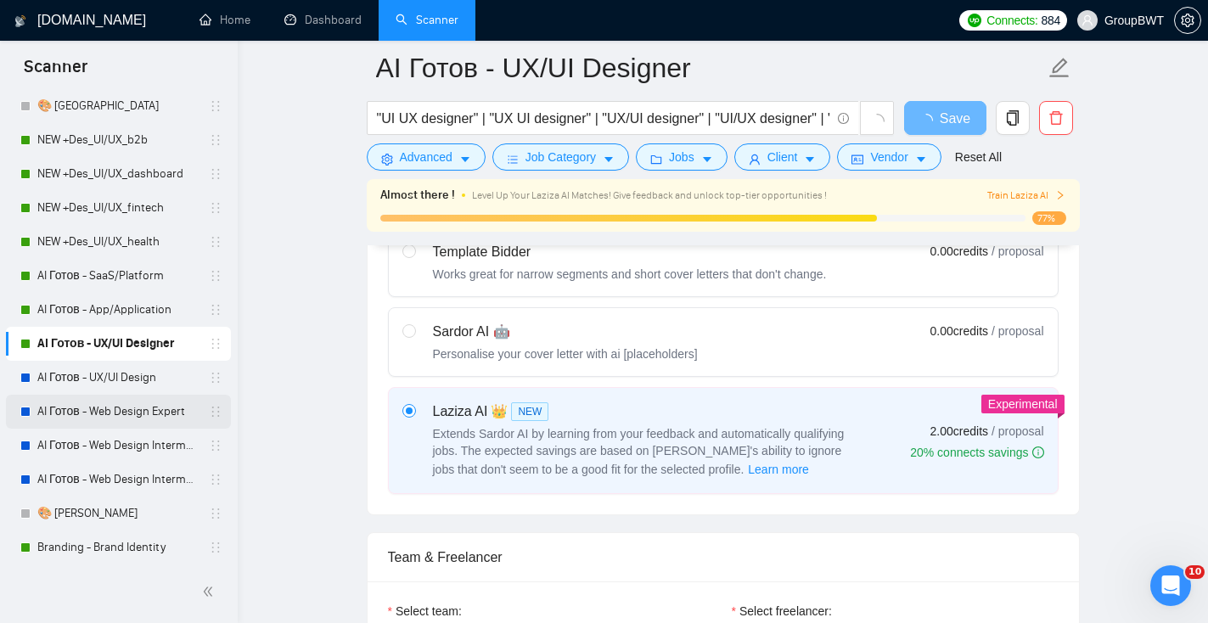
click at [115, 407] on link "AI Готов - Web Design Expert" at bounding box center [117, 412] width 161 height 34
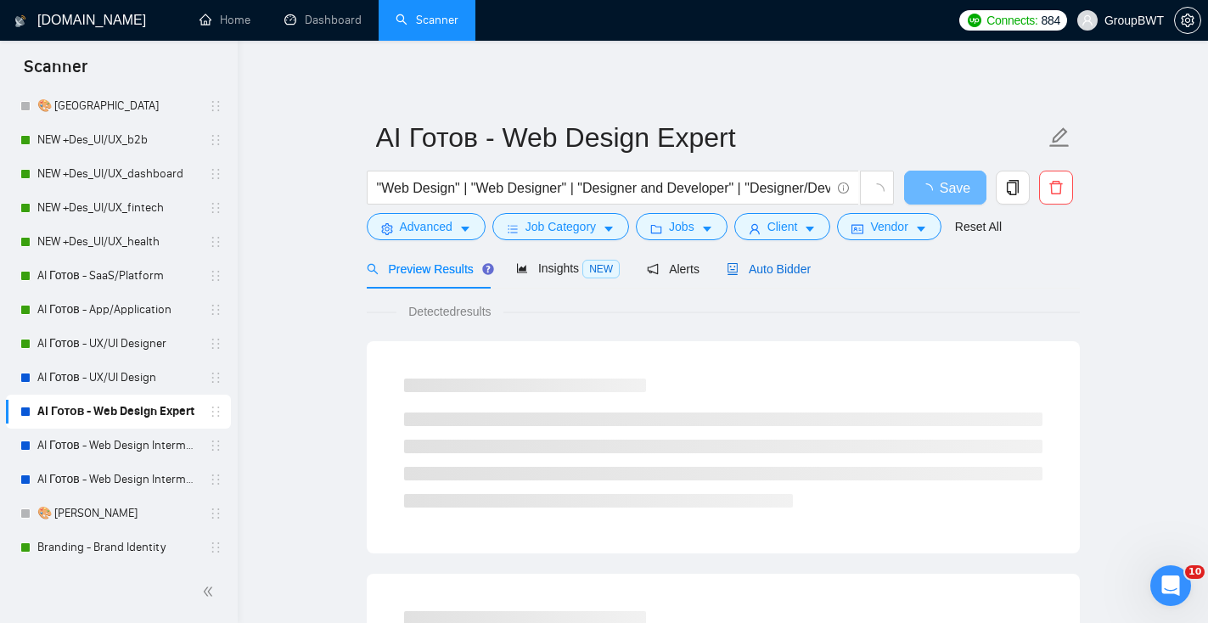
click at [797, 266] on span "Auto Bidder" at bounding box center [768, 269] width 84 height 14
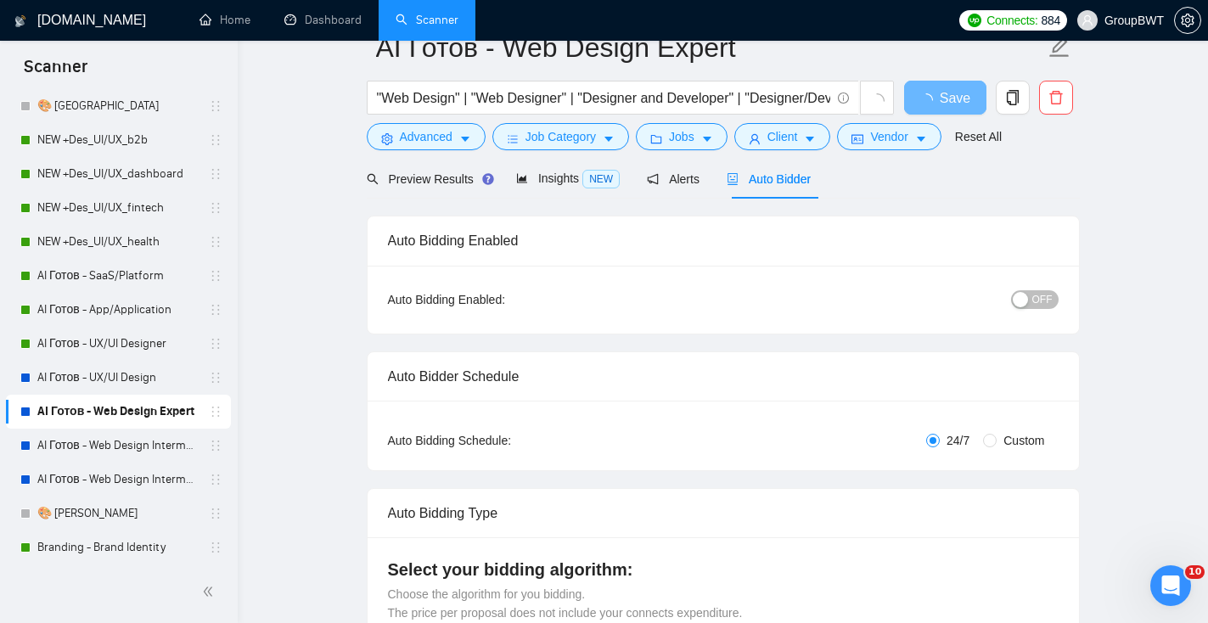
scroll to position [5, 0]
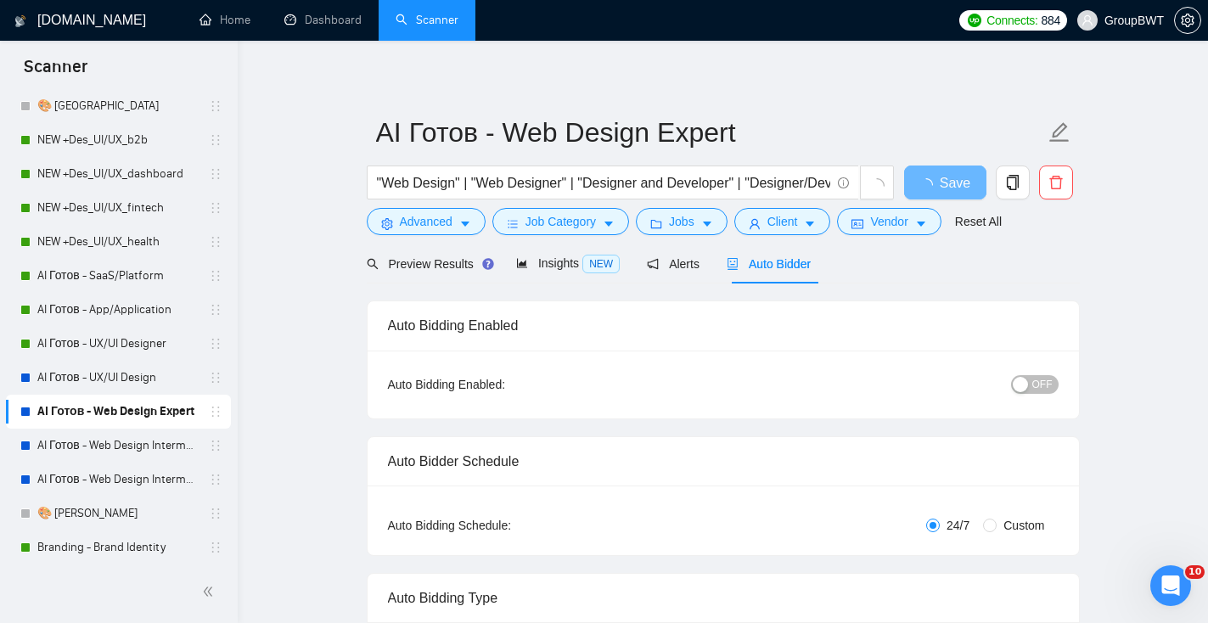
click at [1045, 384] on span "OFF" at bounding box center [1042, 384] width 20 height 19
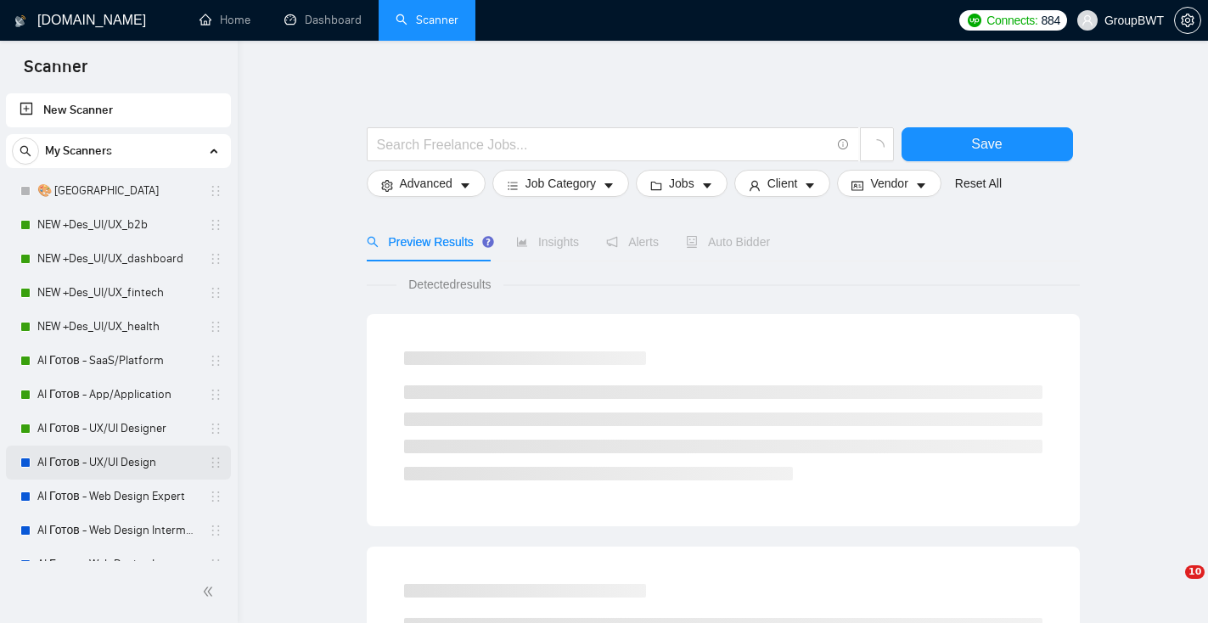
click at [134, 461] on link "AI Готов - UX/UI Design" at bounding box center [117, 463] width 161 height 34
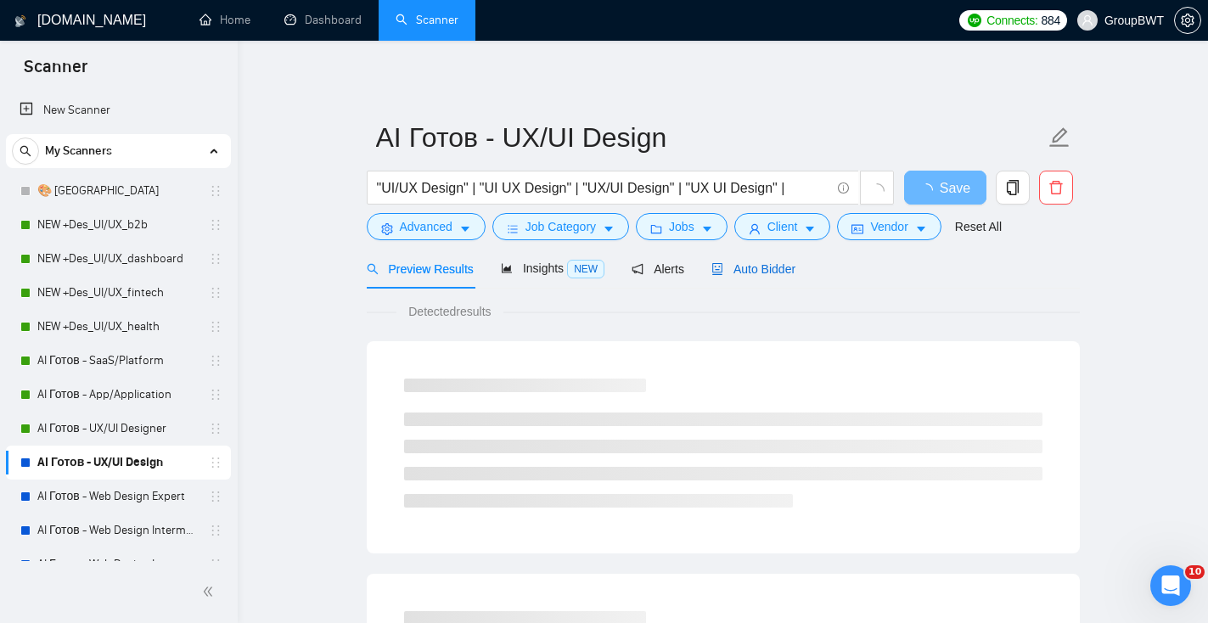
click at [740, 276] on div "Auto Bidder" at bounding box center [753, 269] width 84 height 19
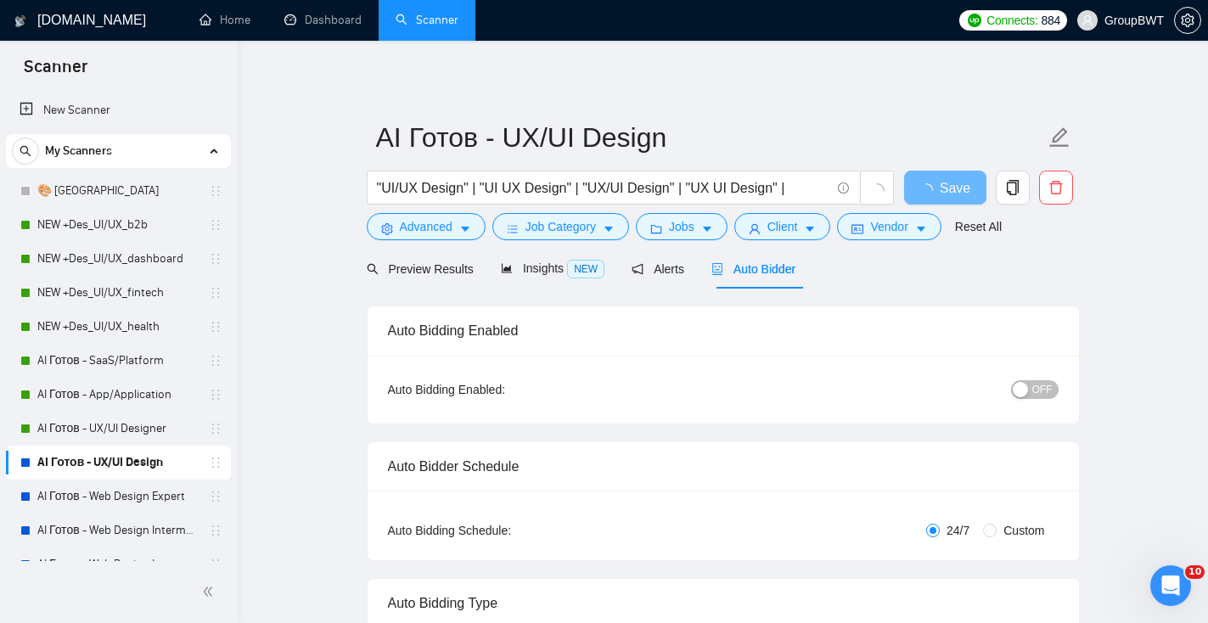
click at [1029, 392] on button "OFF" at bounding box center [1035, 389] width 48 height 19
click at [939, 189] on span "Save" at bounding box center [944, 187] width 31 height 21
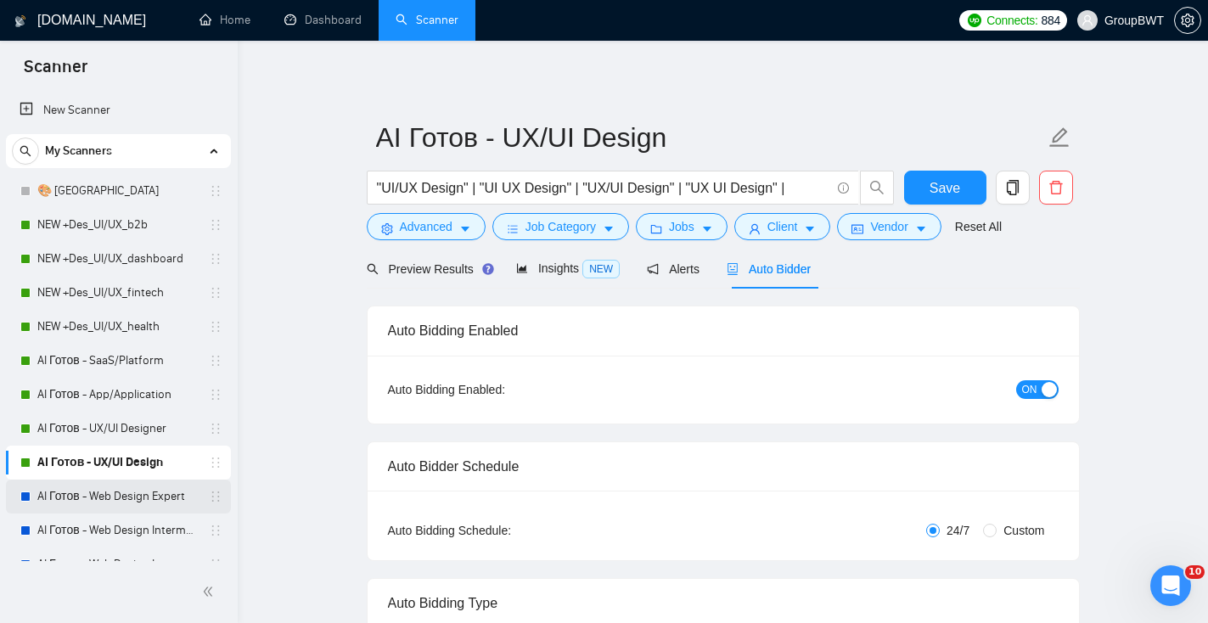
click at [132, 499] on link "AI Готов - Web Design Expert" at bounding box center [117, 496] width 161 height 34
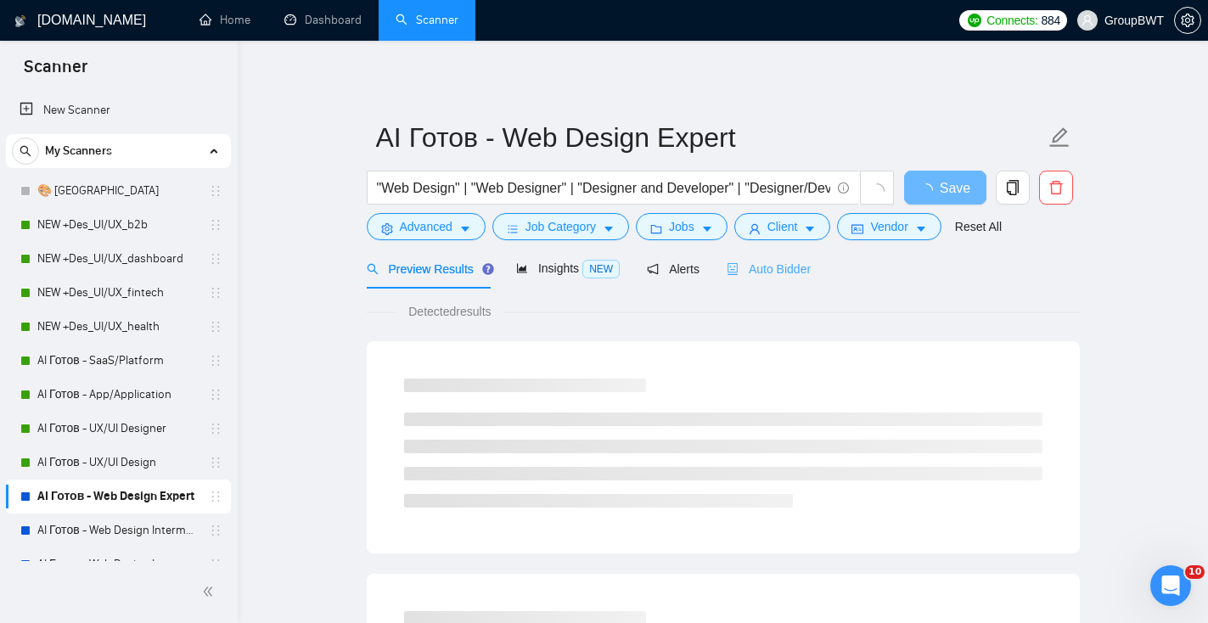
click at [796, 279] on div "Auto Bidder" at bounding box center [768, 269] width 84 height 40
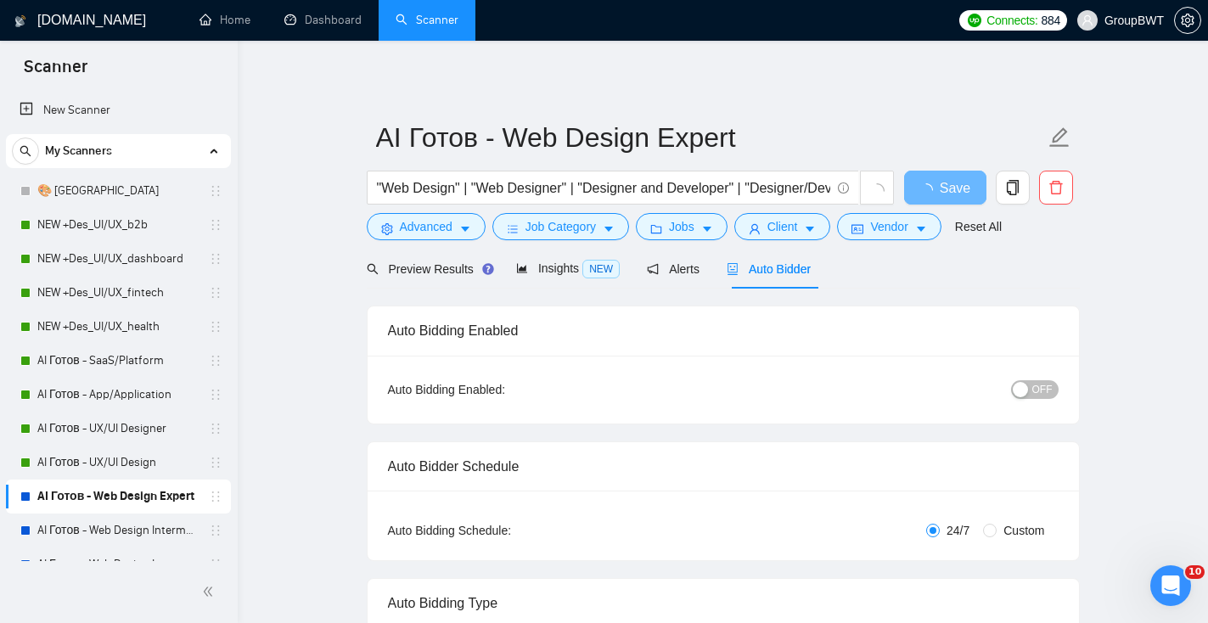
click at [1024, 395] on div "button" at bounding box center [1019, 389] width 15 height 15
click at [928, 188] on button "Save" at bounding box center [945, 188] width 82 height 34
